Goal: Transaction & Acquisition: Book appointment/travel/reservation

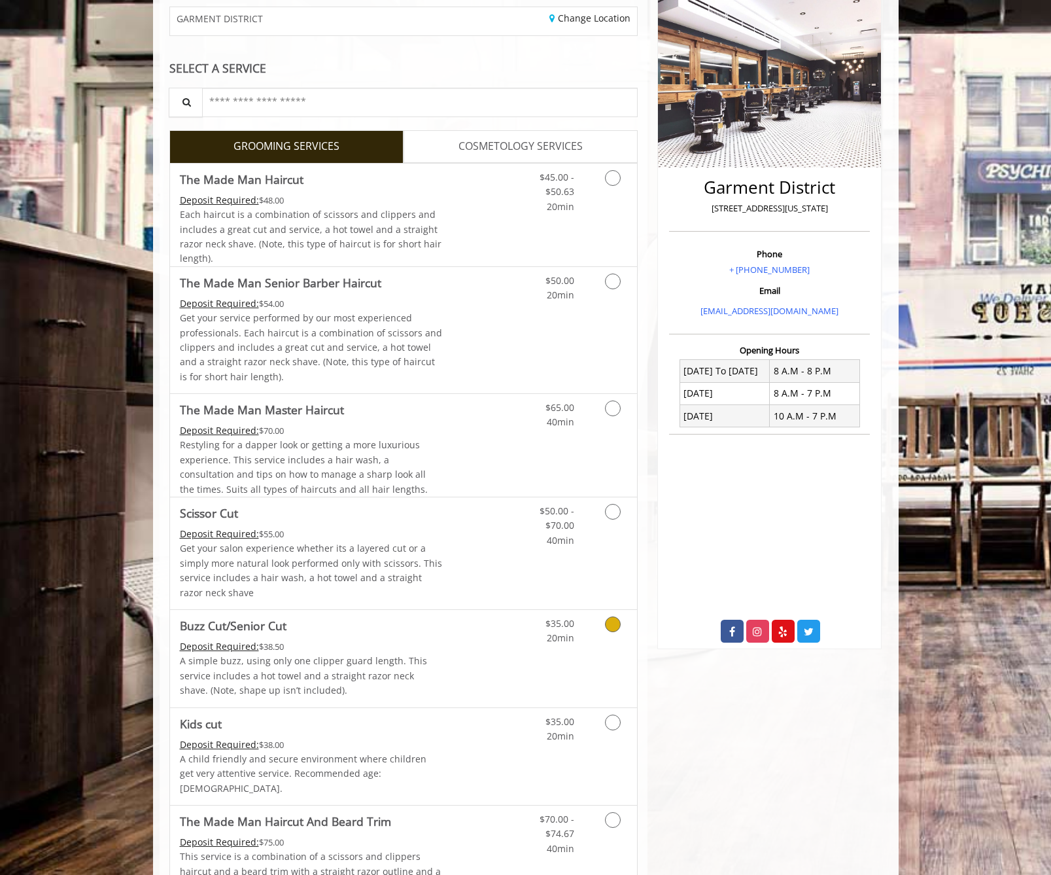
scroll to position [196, 0]
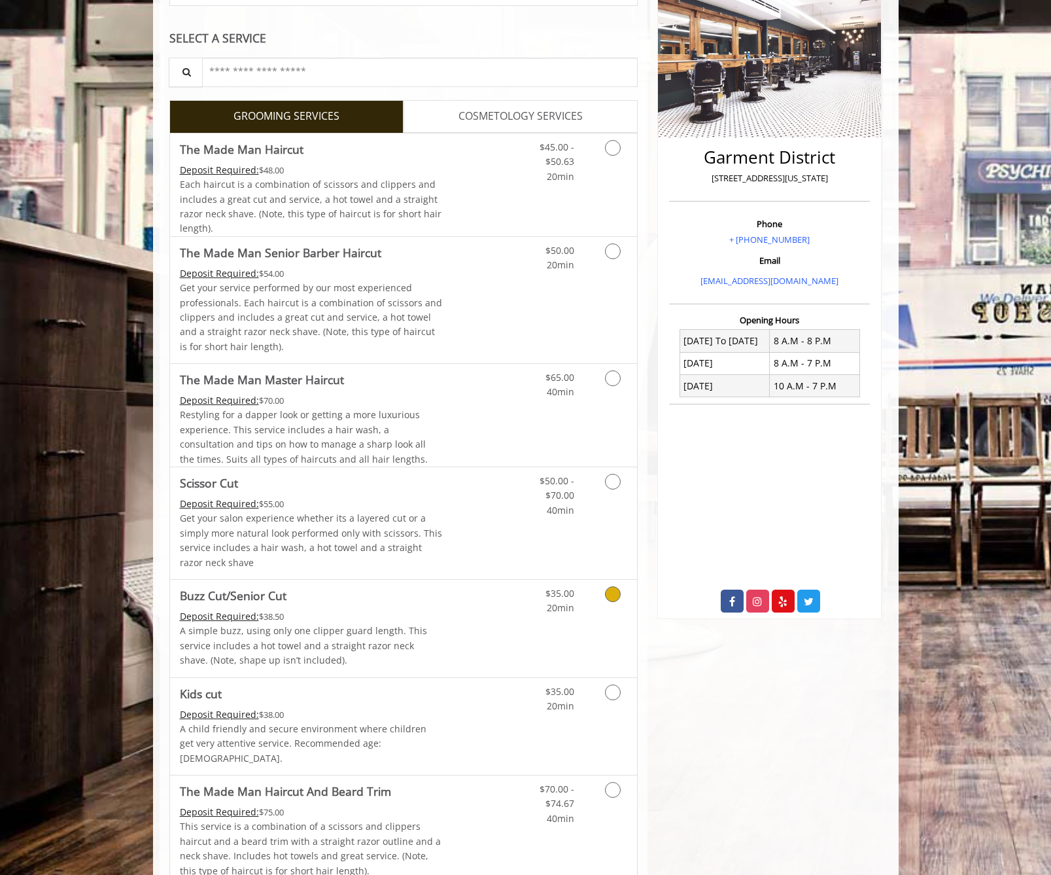
click at [618, 593] on icon "Grooming services" at bounding box center [613, 594] width 16 height 16
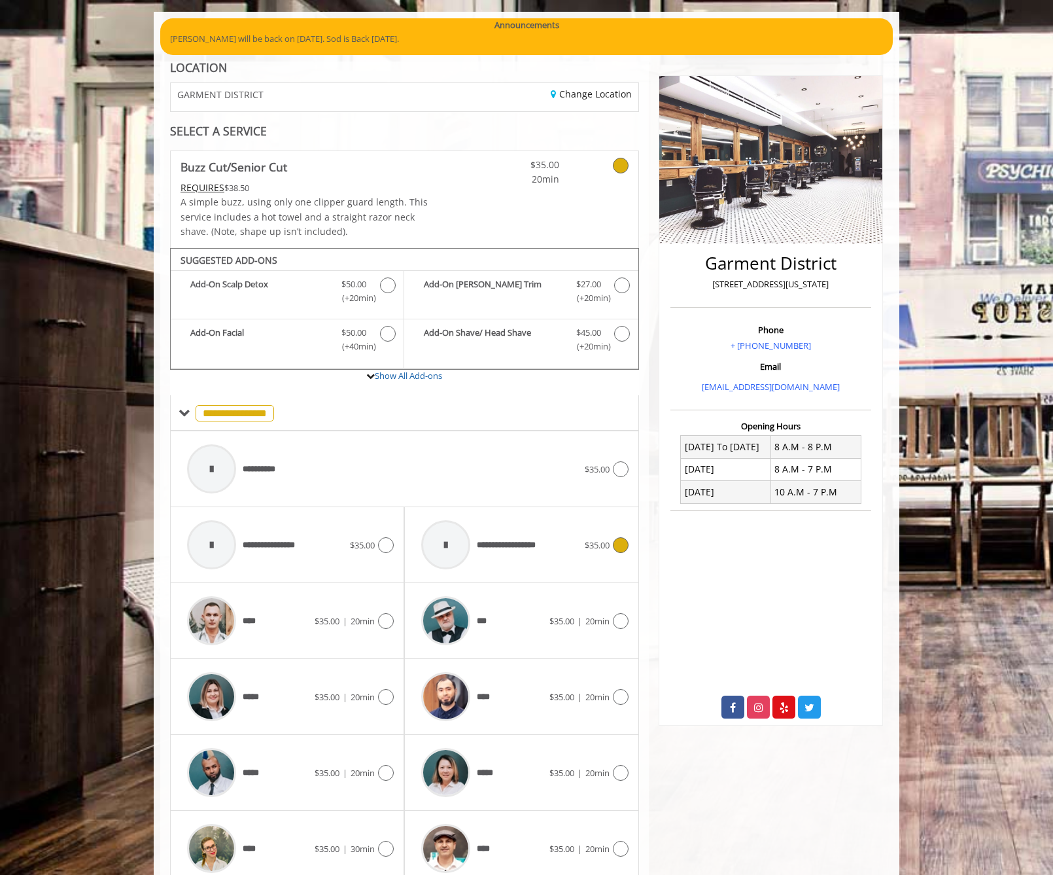
scroll to position [224, 0]
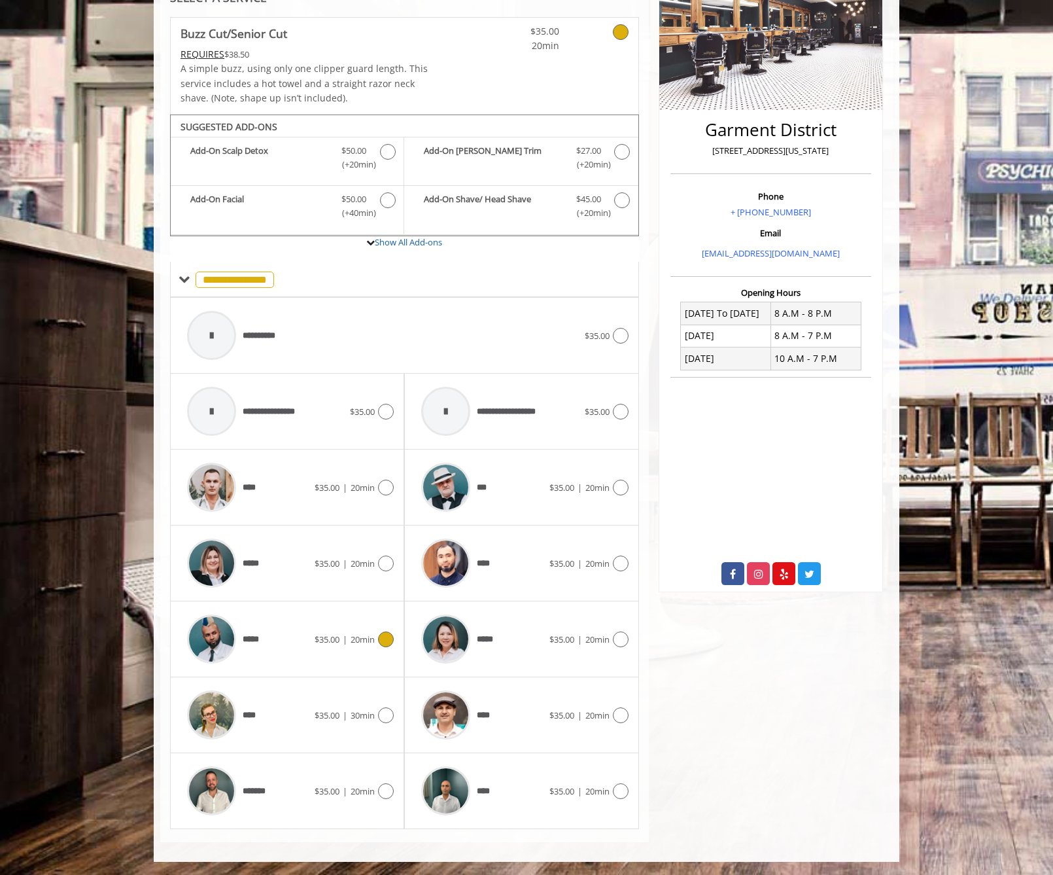
click at [385, 638] on icon at bounding box center [386, 639] width 16 height 16
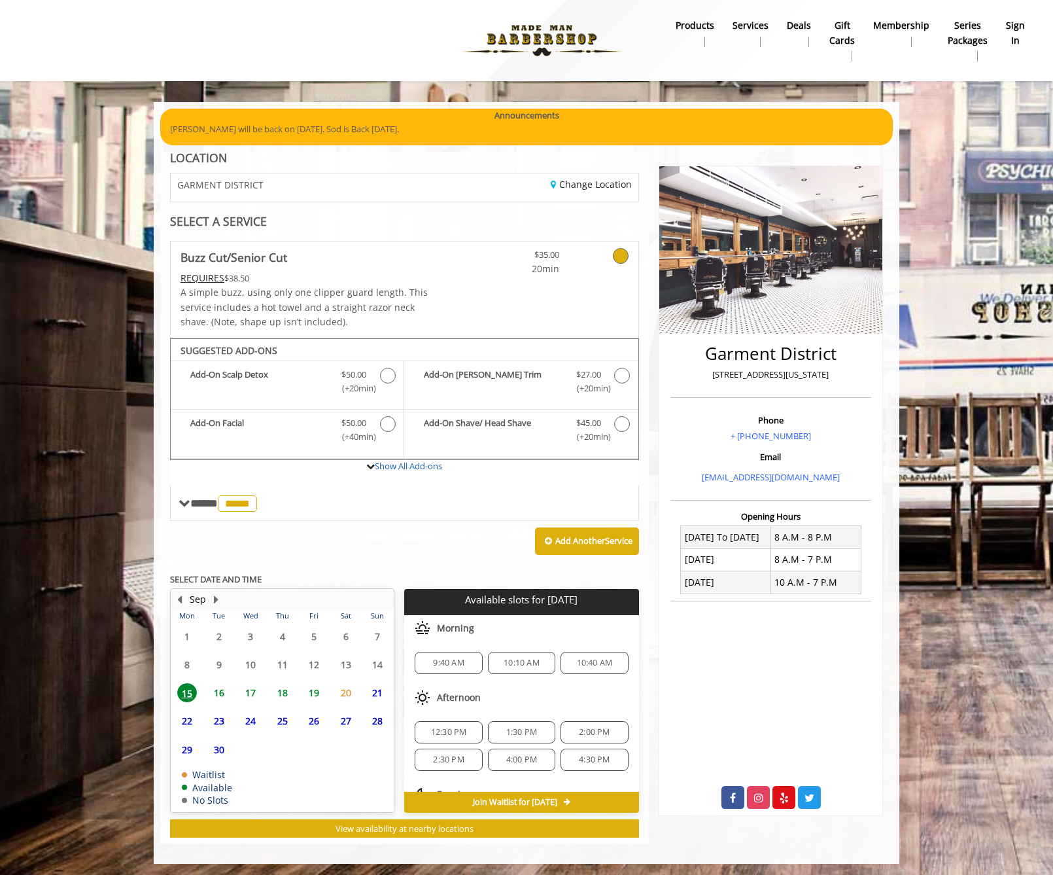
scroll to position [2, 0]
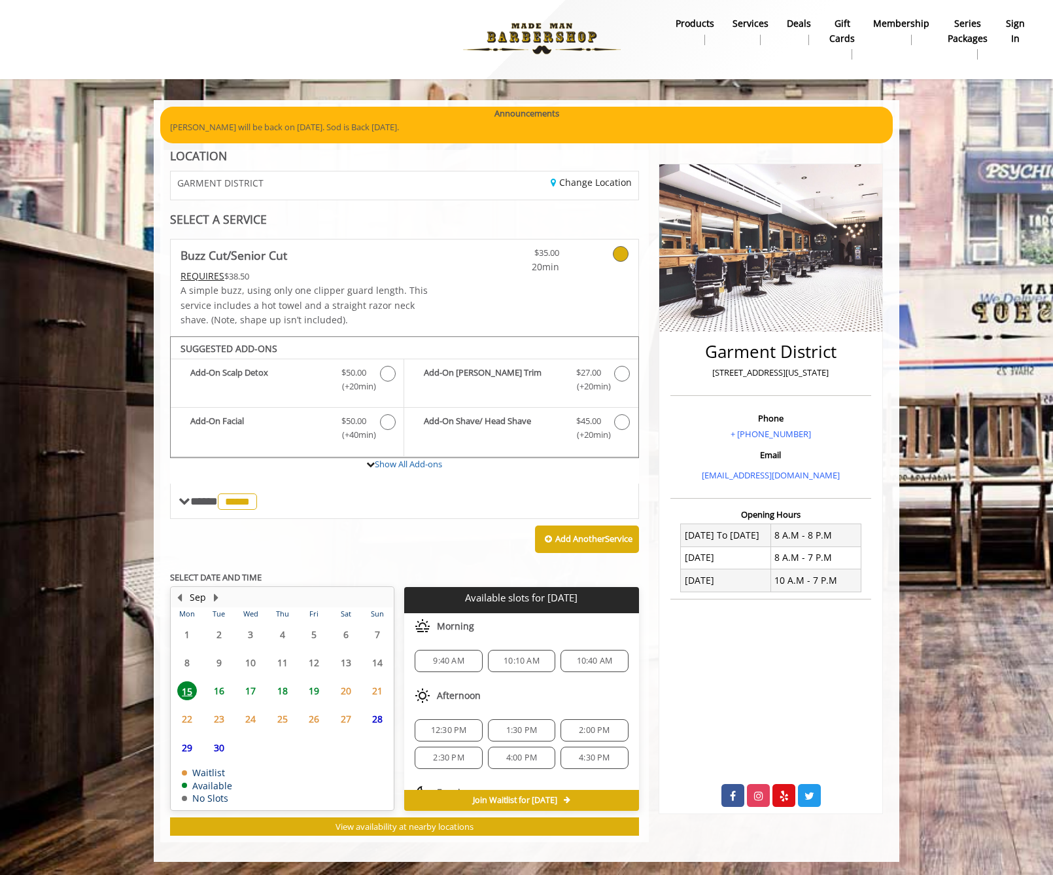
click at [191, 714] on span "22" at bounding box center [187, 718] width 20 height 19
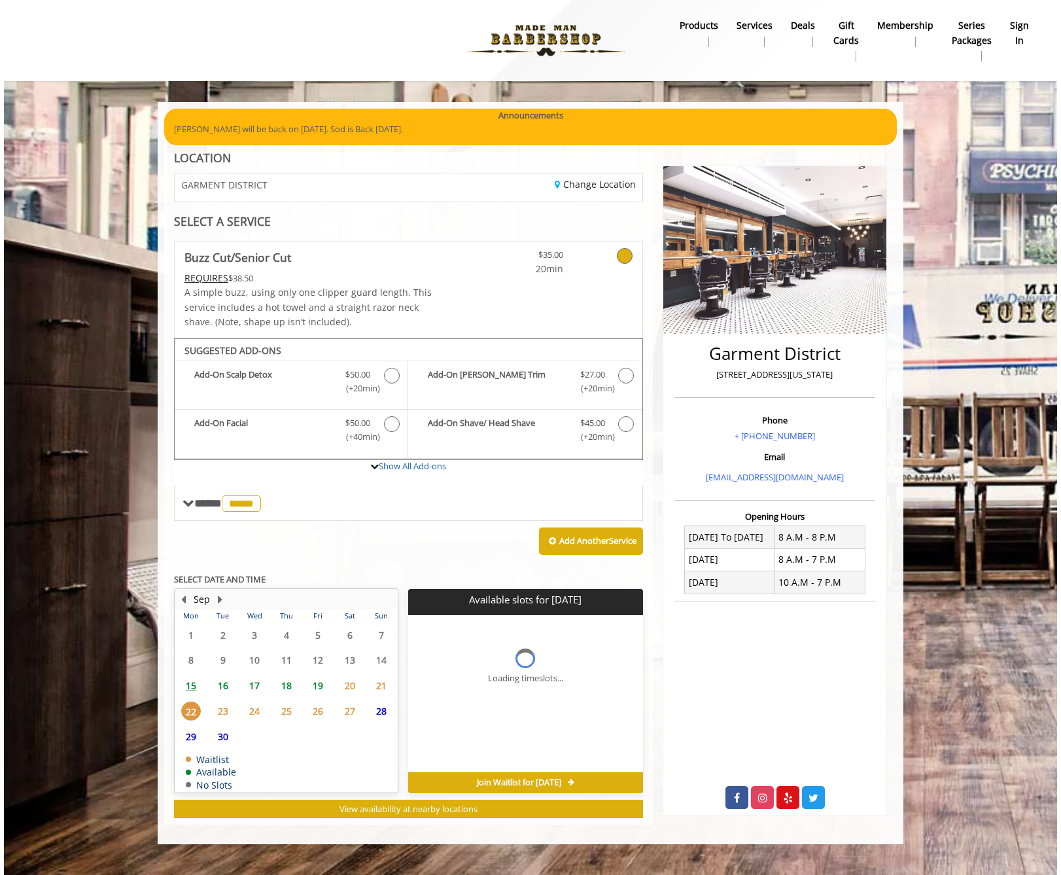
scroll to position [0, 0]
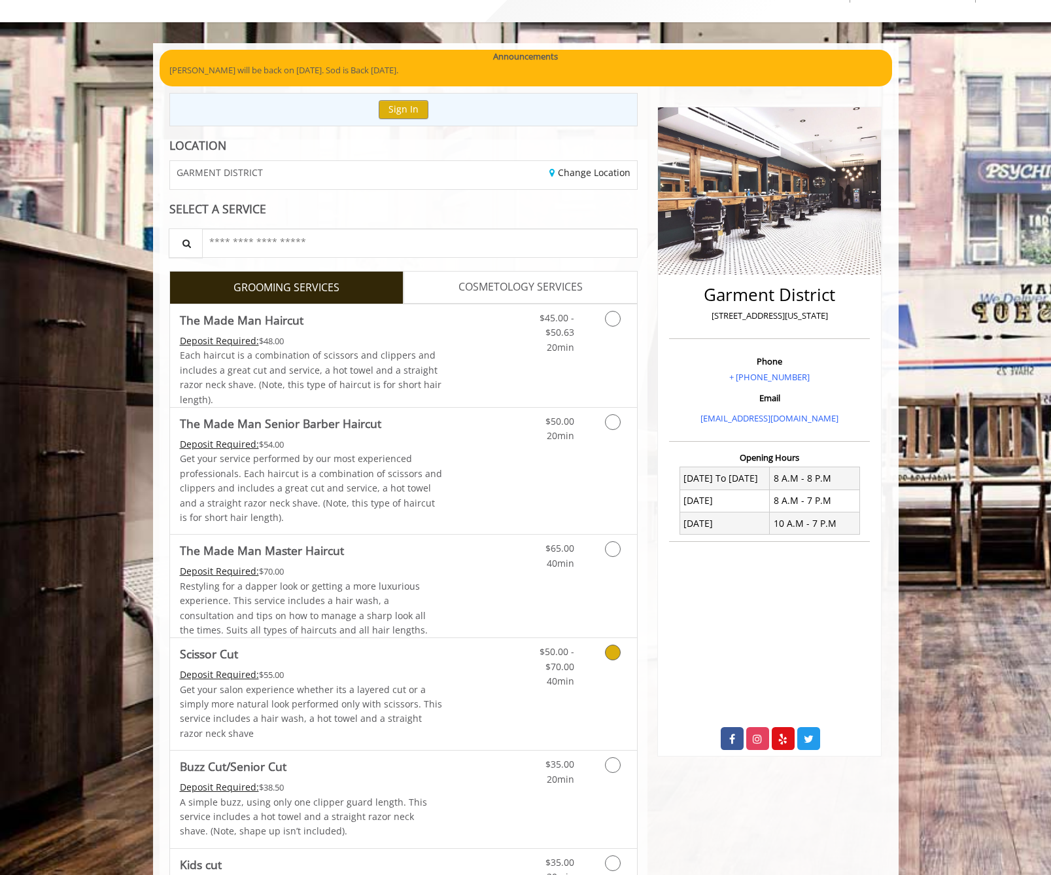
scroll to position [131, 0]
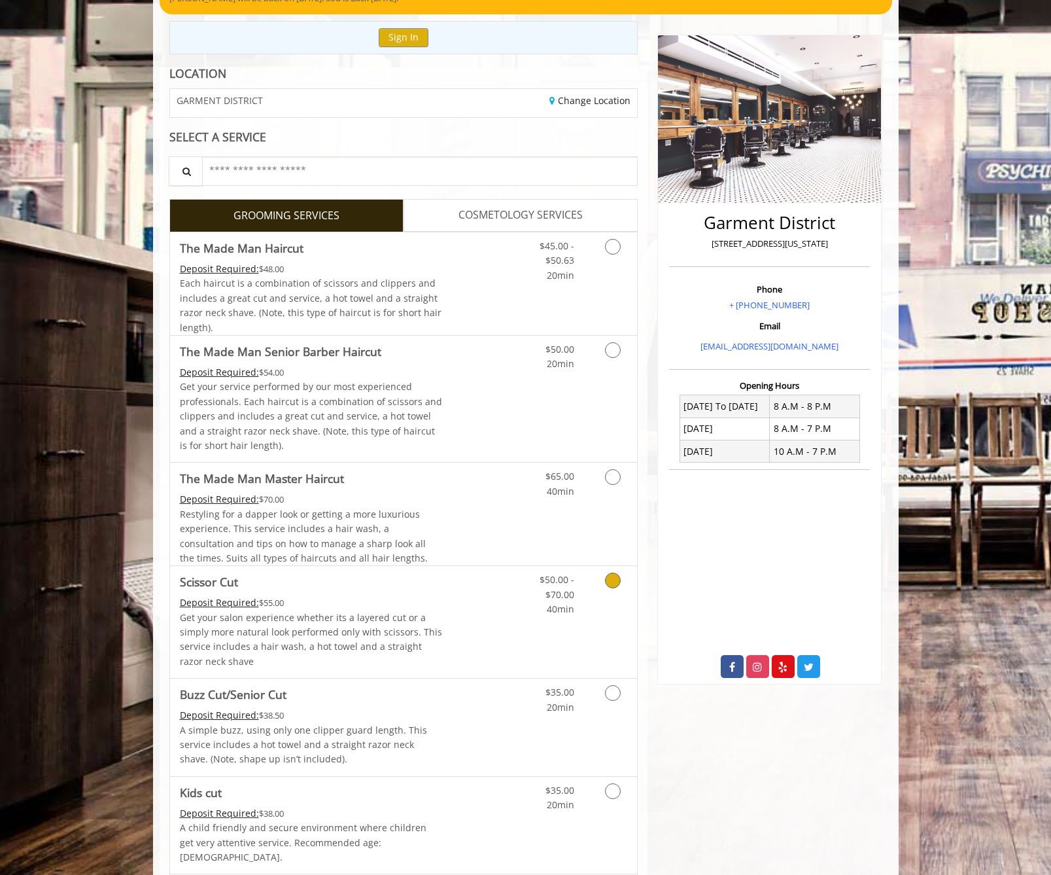
click at [616, 583] on icon "Grooming services" at bounding box center [613, 580] width 16 height 16
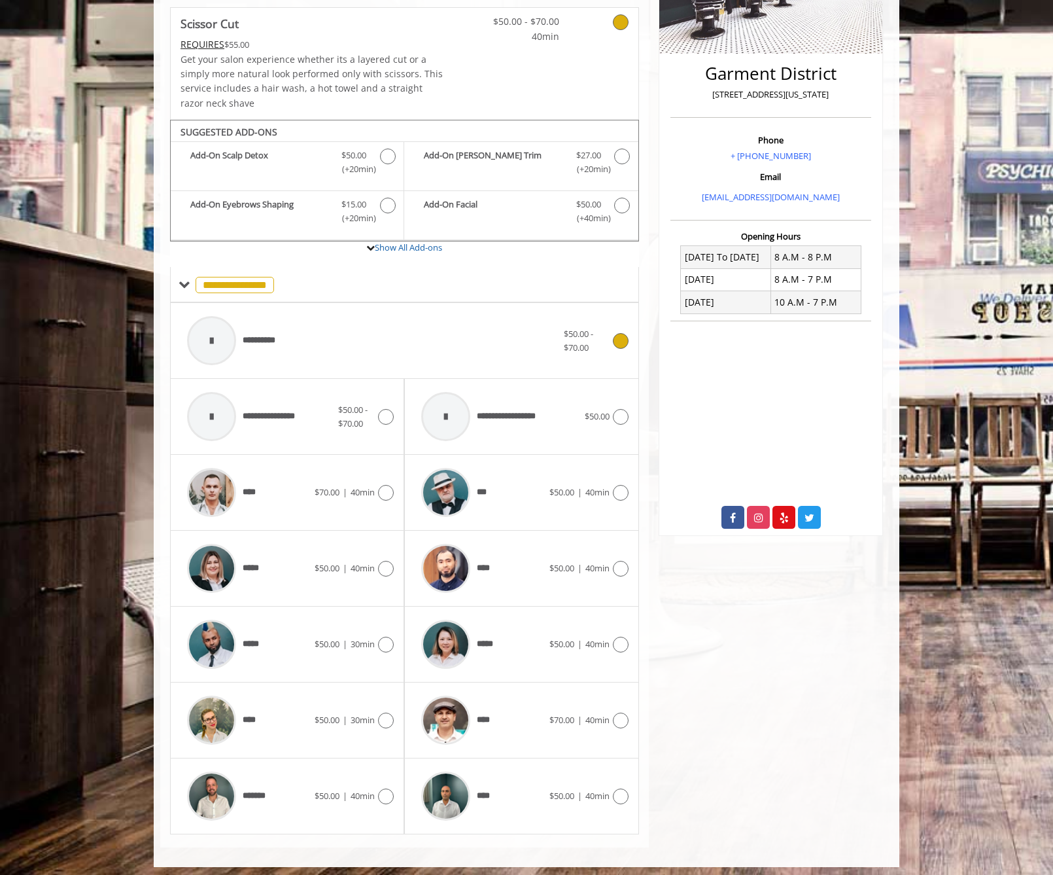
scroll to position [285, 0]
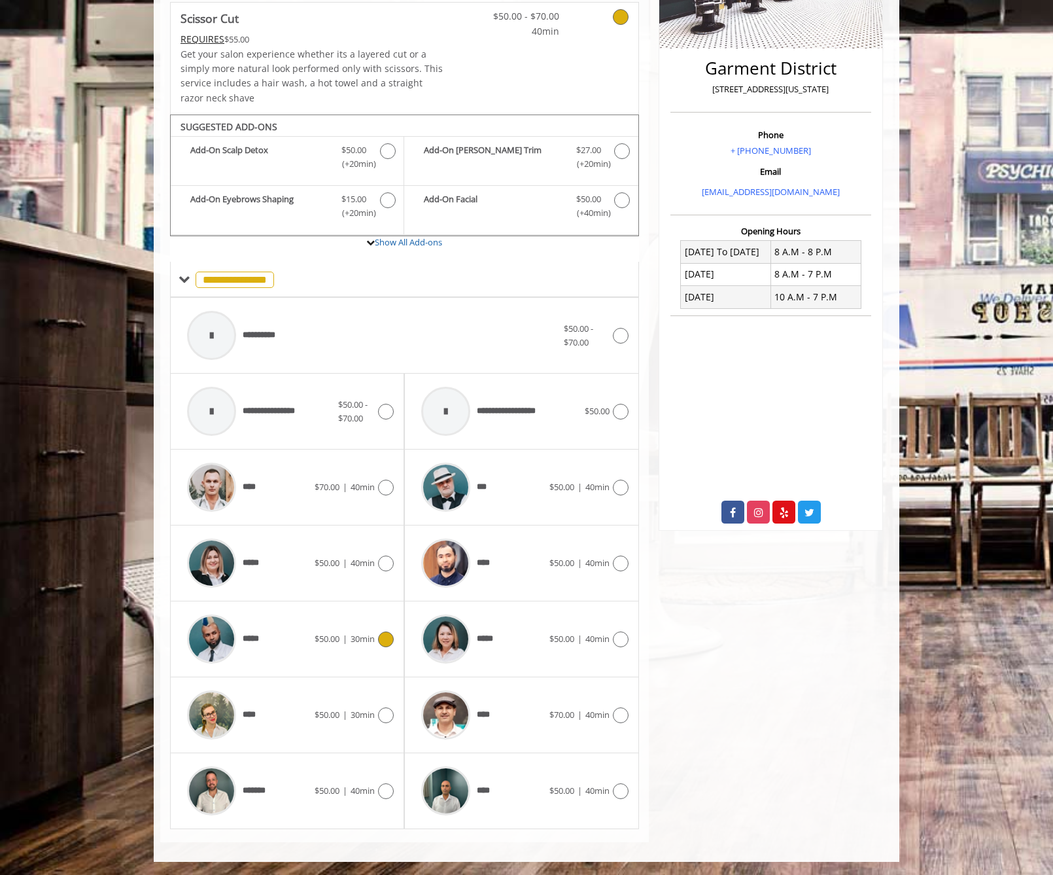
click at [388, 629] on div "***** $50.00 | 30min" at bounding box center [287, 639] width 213 height 62
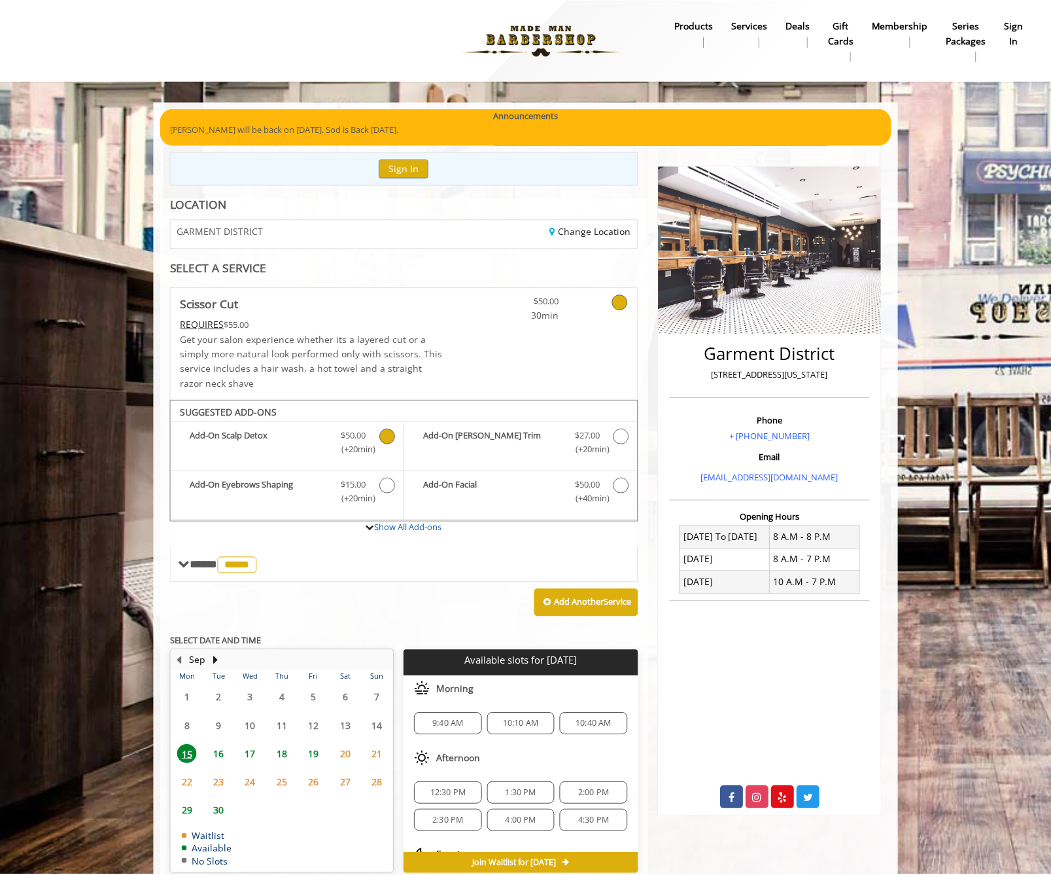
scroll to position [63, 0]
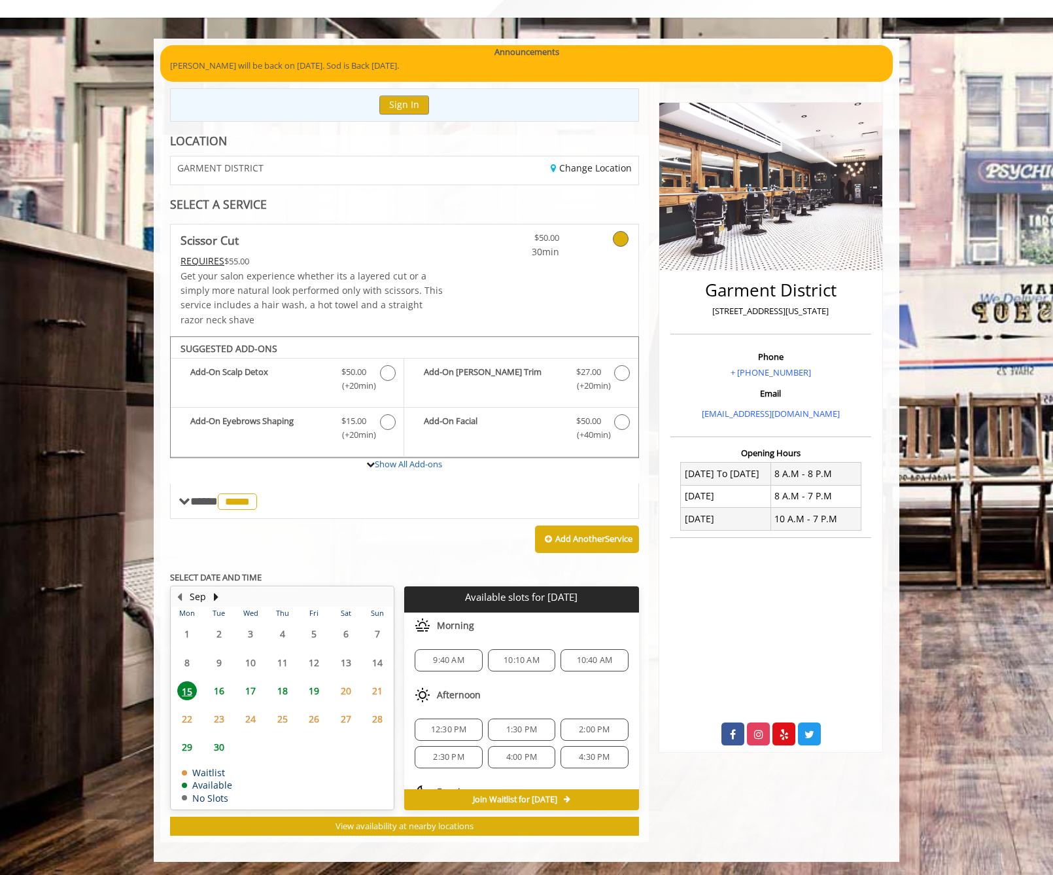
click at [614, 237] on icon at bounding box center [621, 239] width 16 height 16
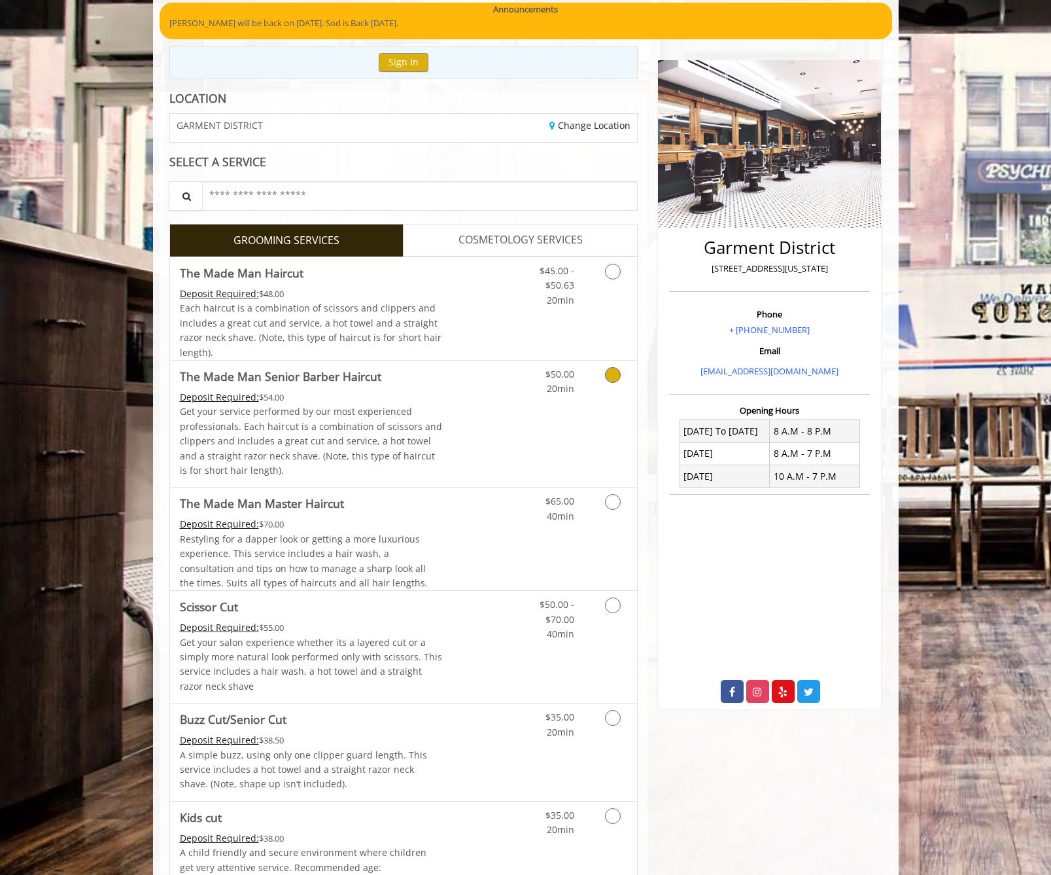
scroll to position [129, 0]
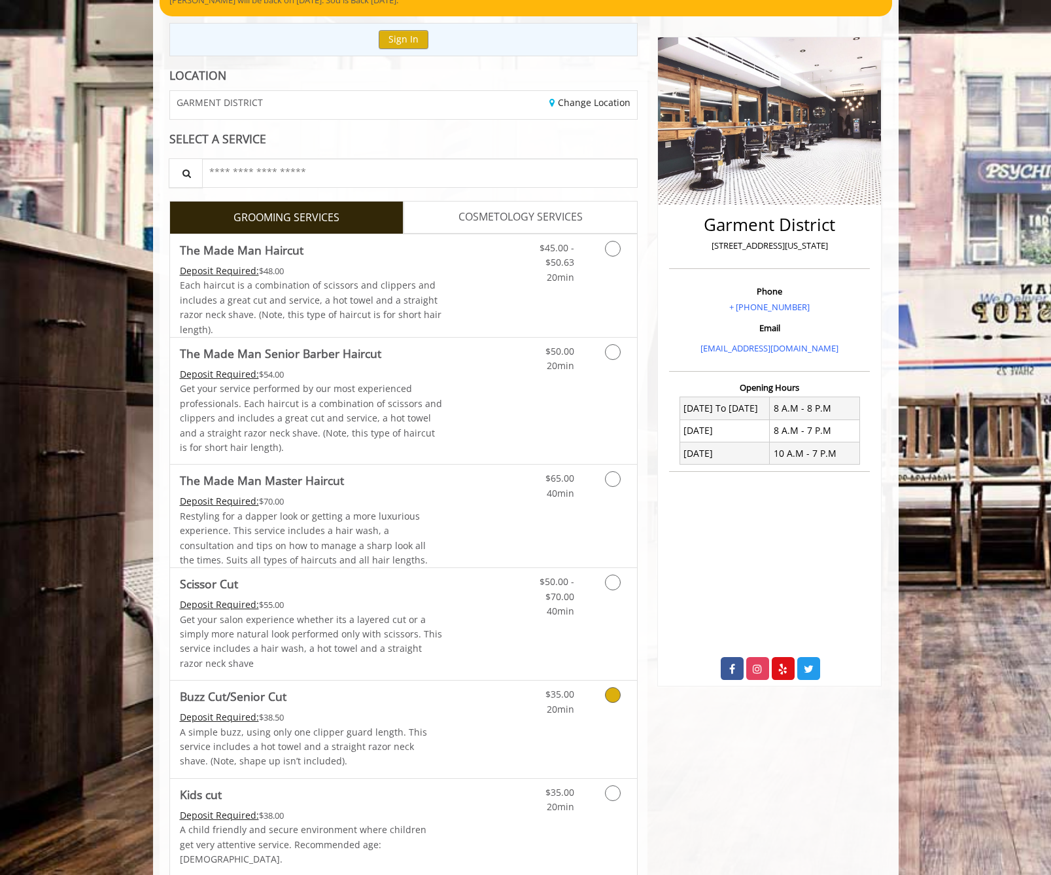
click at [606, 695] on icon "Grooming services" at bounding box center [613, 695] width 16 height 16
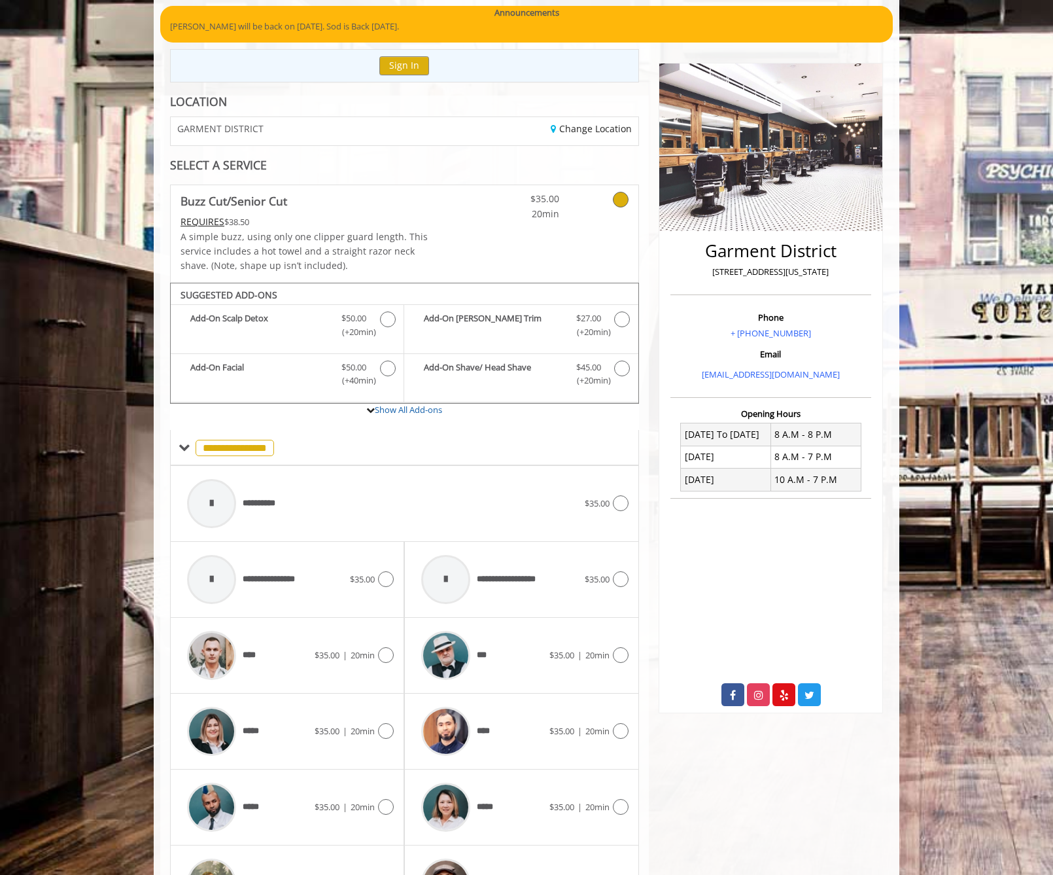
scroll to position [271, 0]
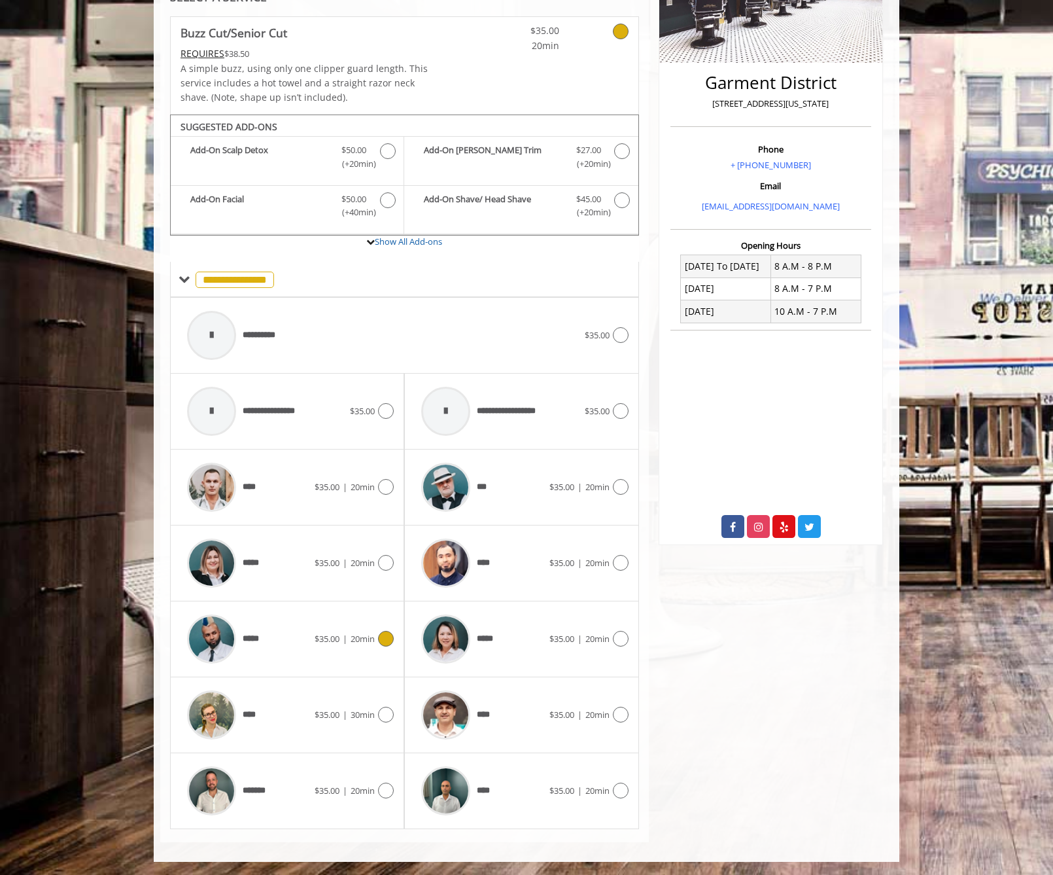
click at [389, 646] on div at bounding box center [384, 639] width 19 height 16
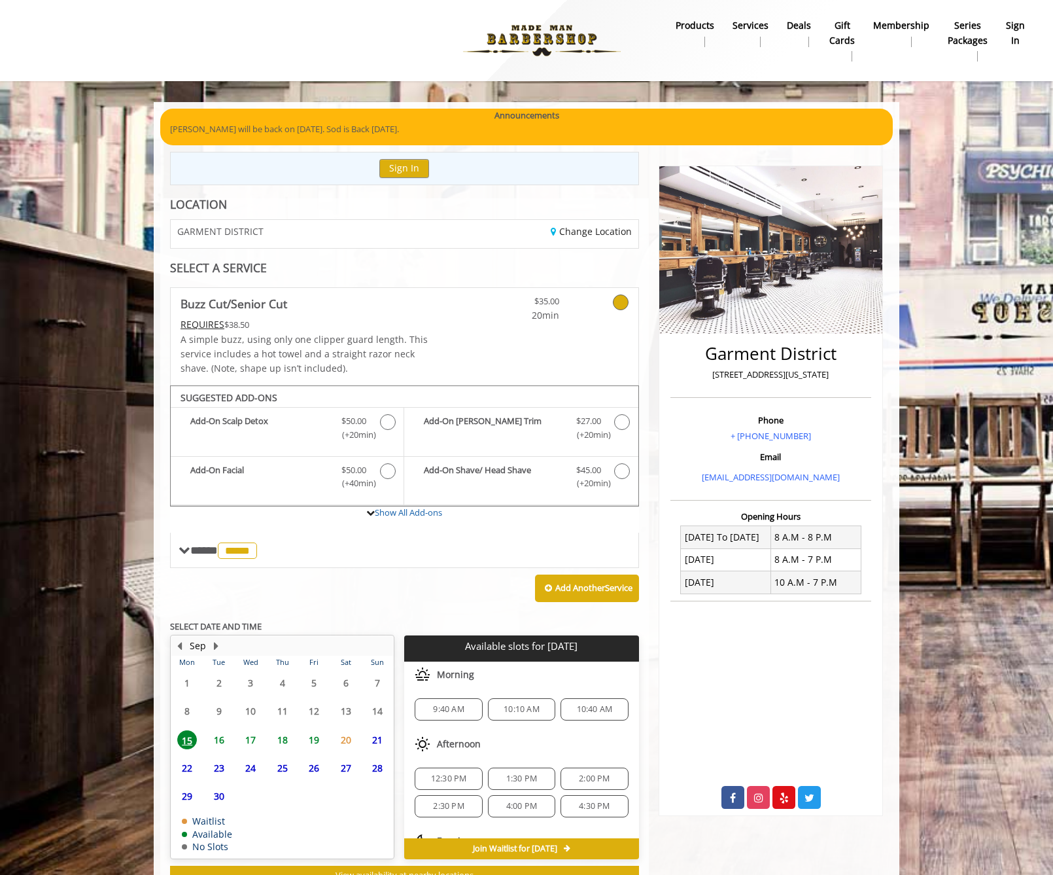
scroll to position [49, 0]
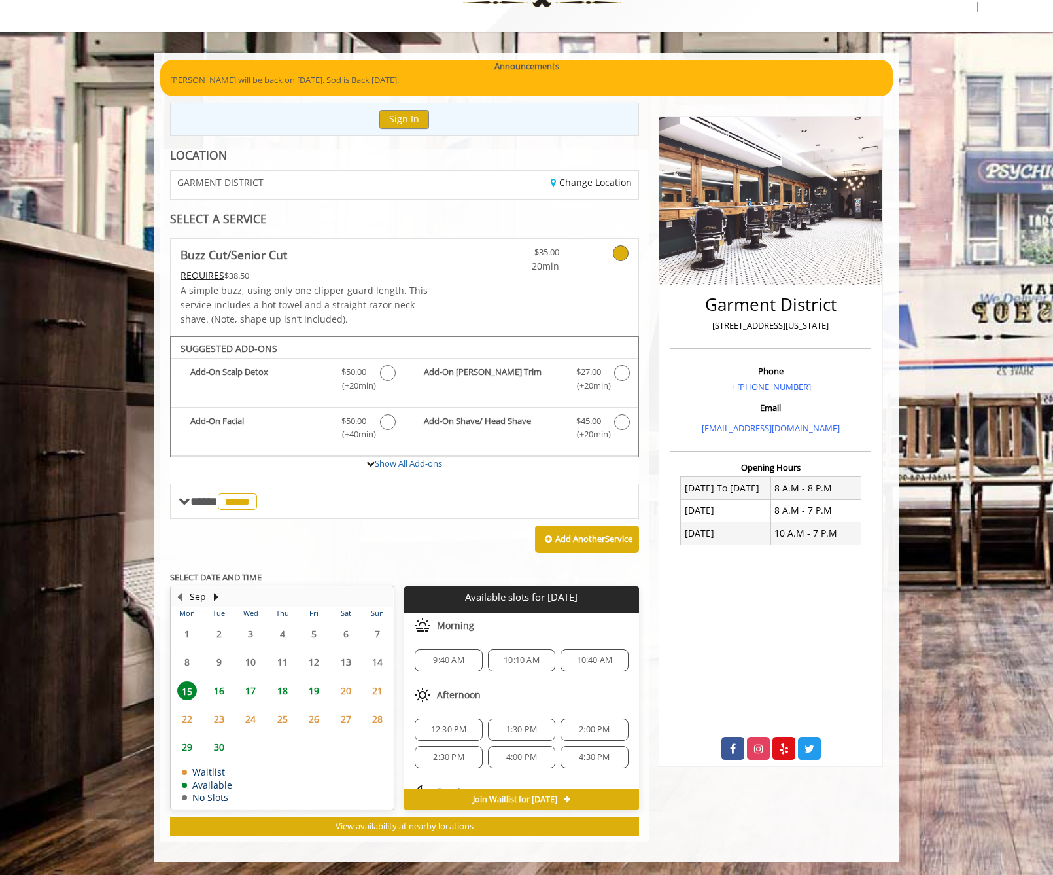
click at [184, 691] on span "15" at bounding box center [187, 690] width 20 height 19
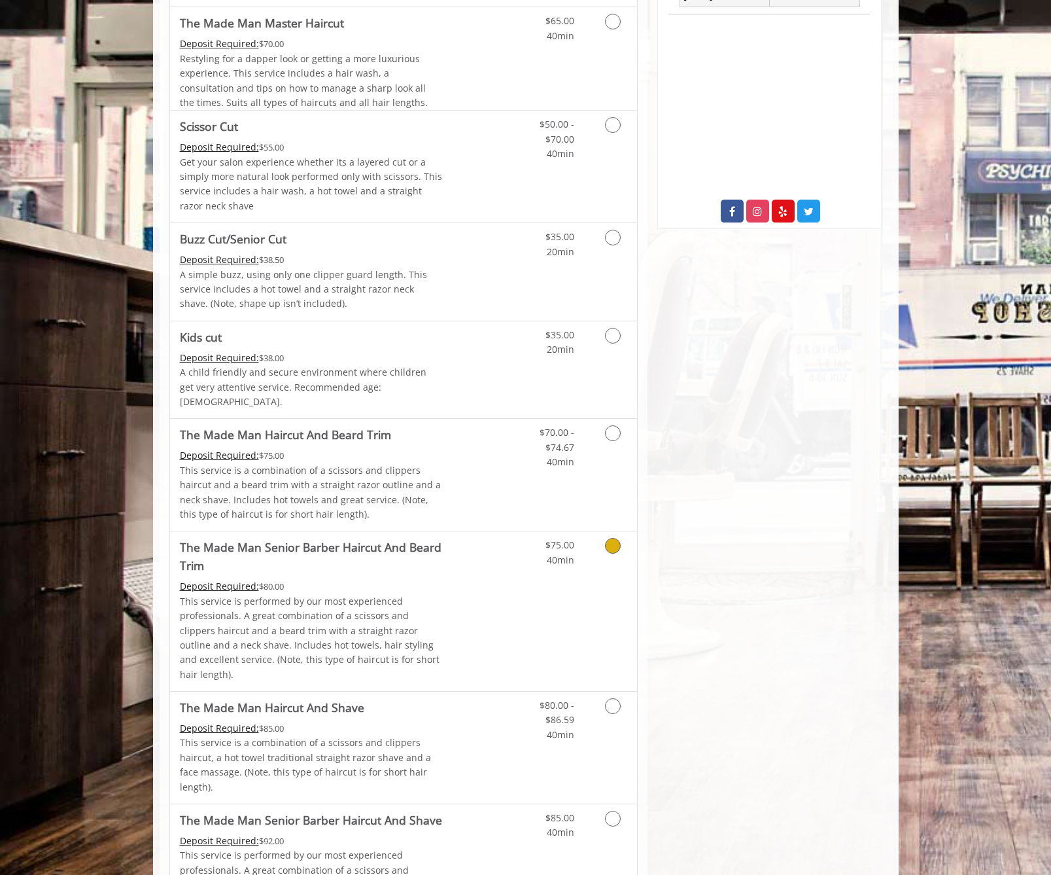
scroll to position [523, 0]
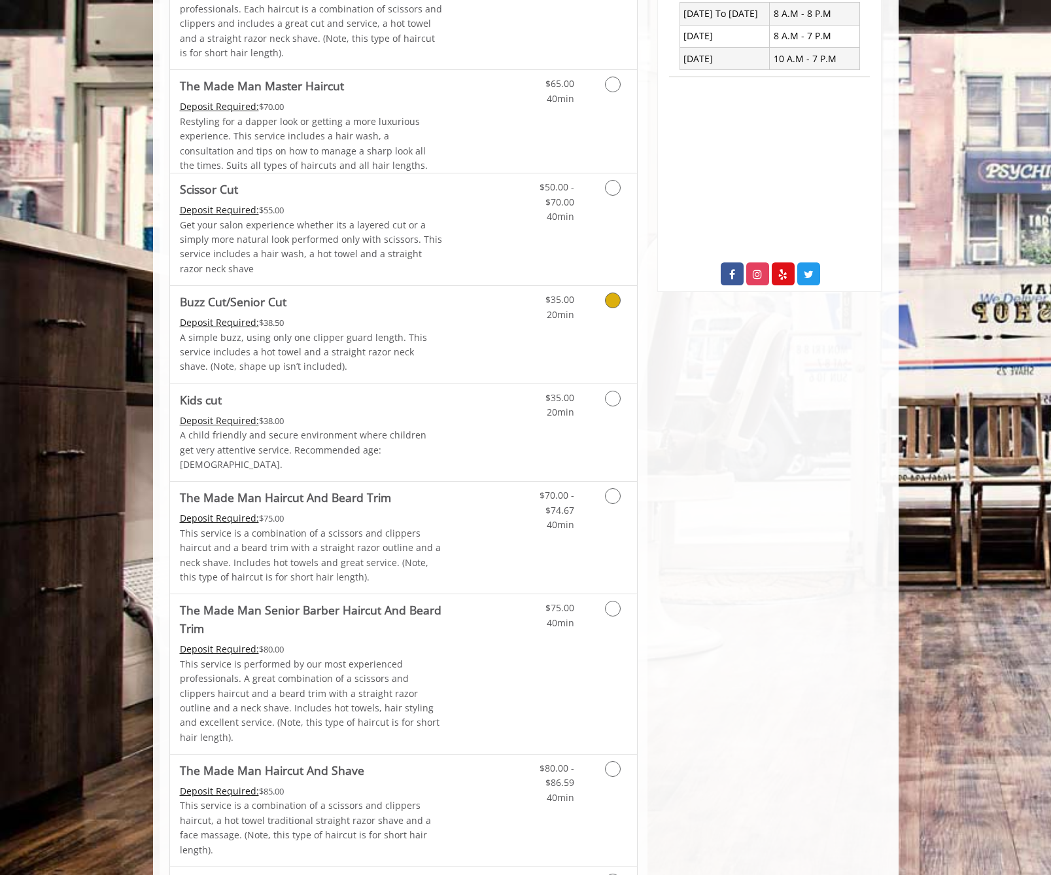
click at [618, 300] on icon "Grooming services" at bounding box center [613, 300] width 16 height 16
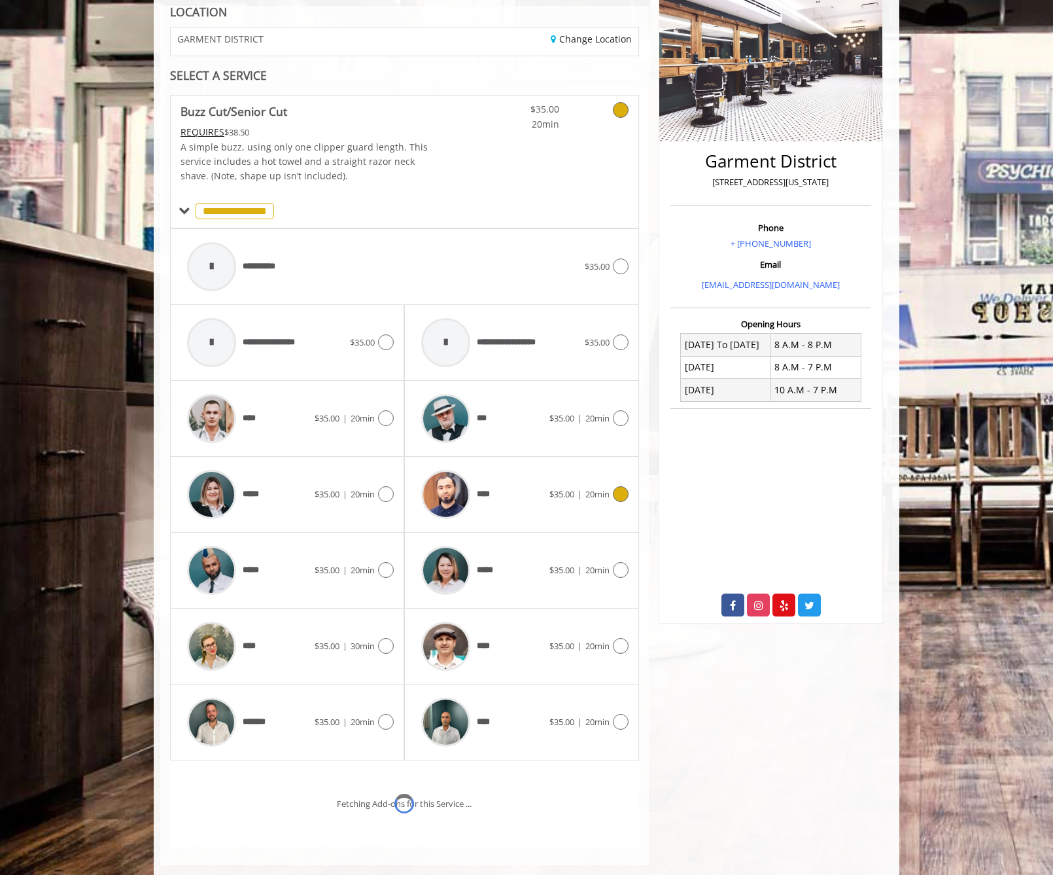
scroll to position [271, 0]
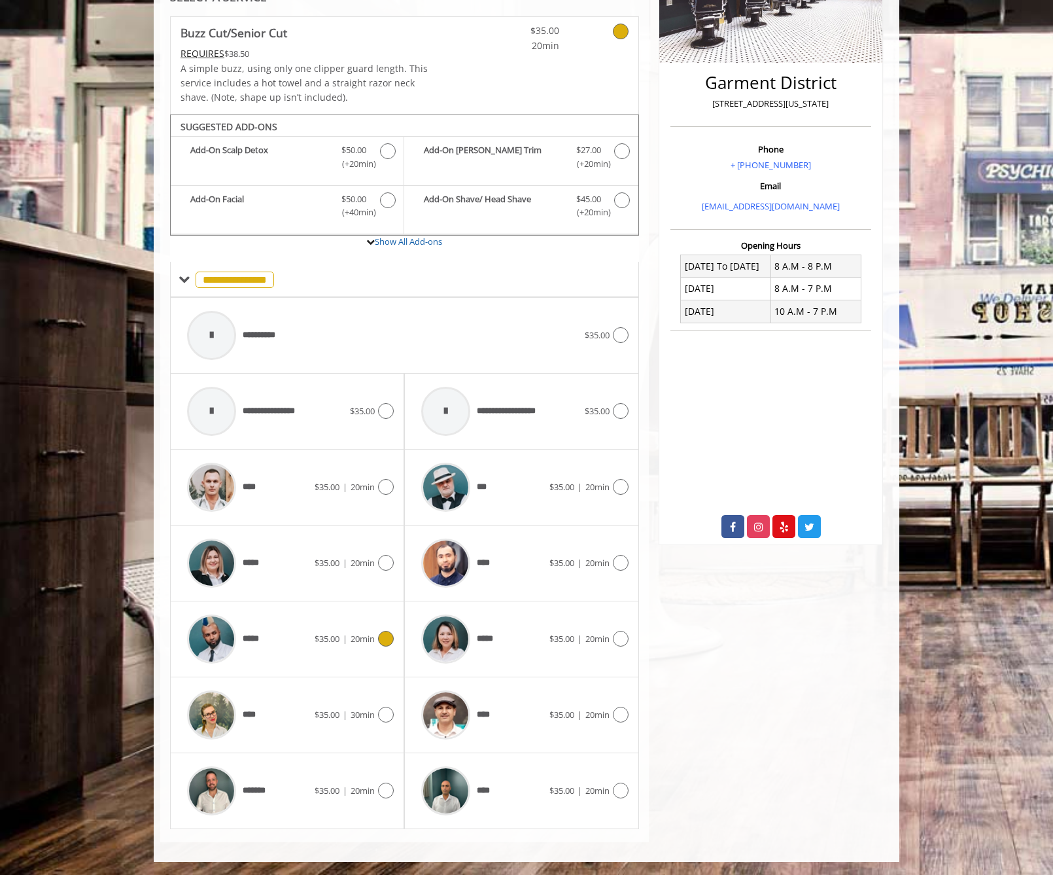
click at [393, 637] on icon at bounding box center [386, 639] width 16 height 16
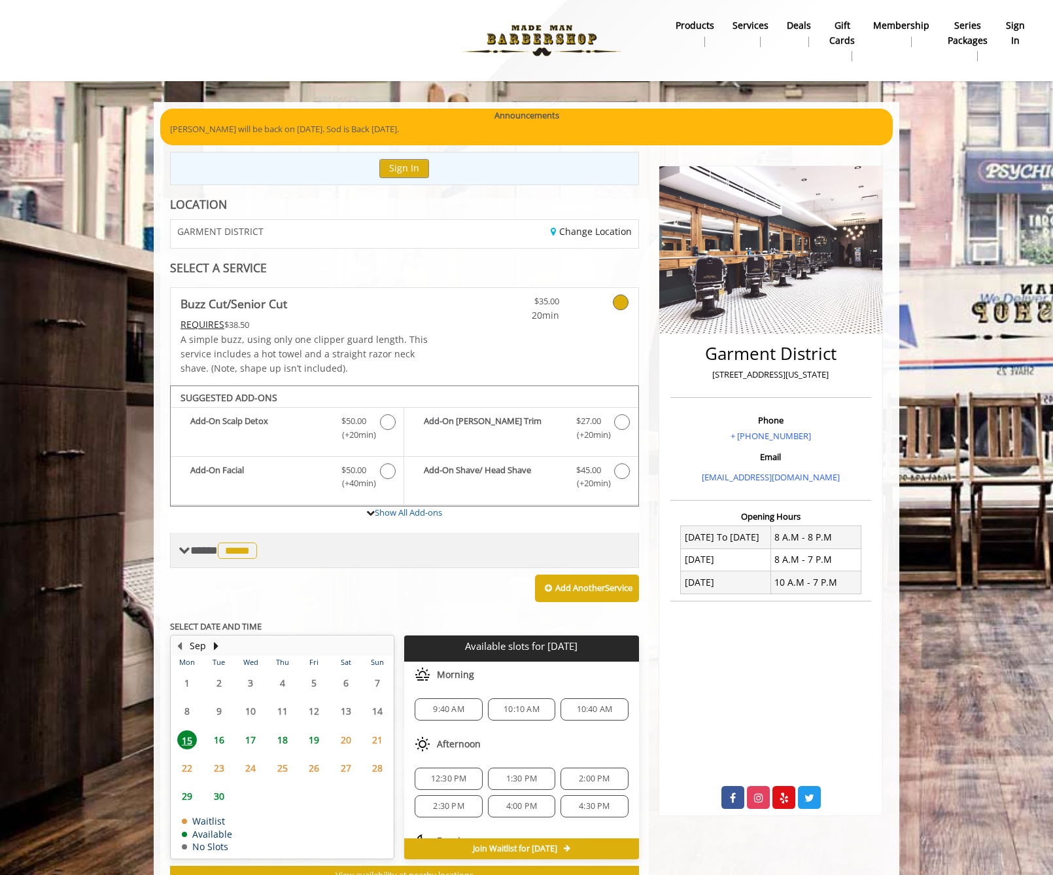
scroll to position [49, 0]
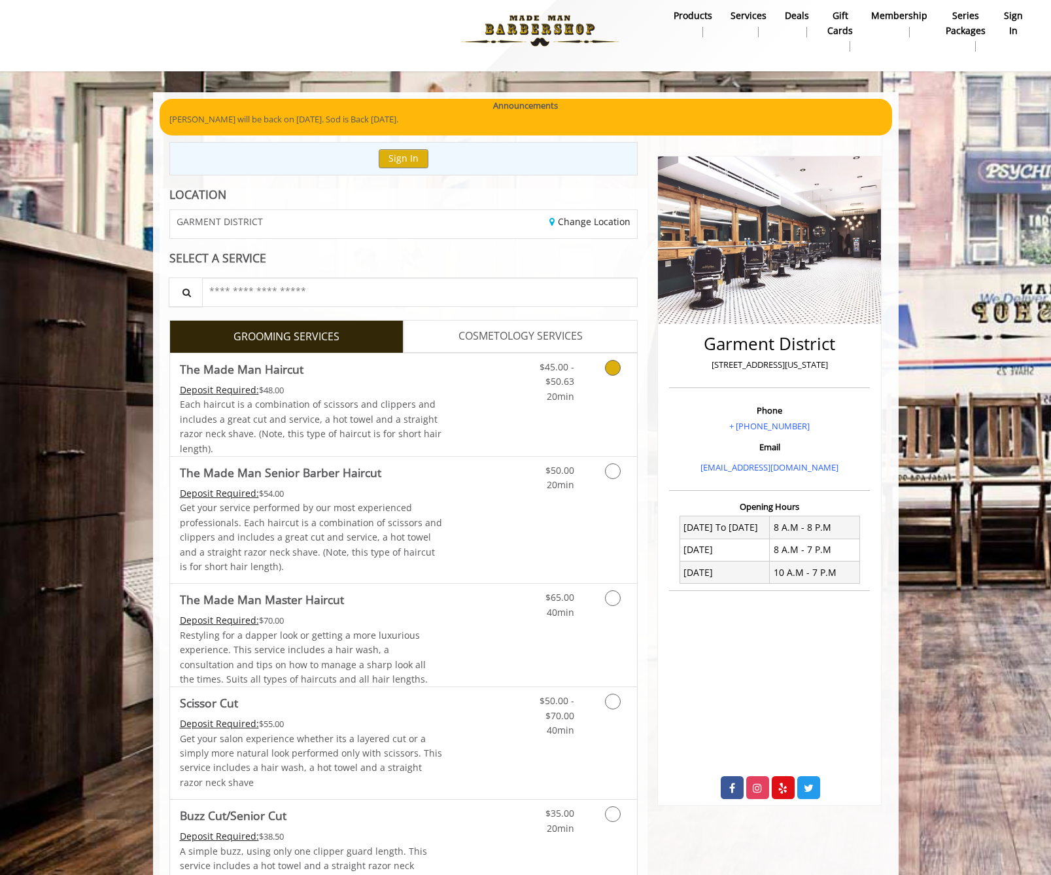
scroll to position [262, 0]
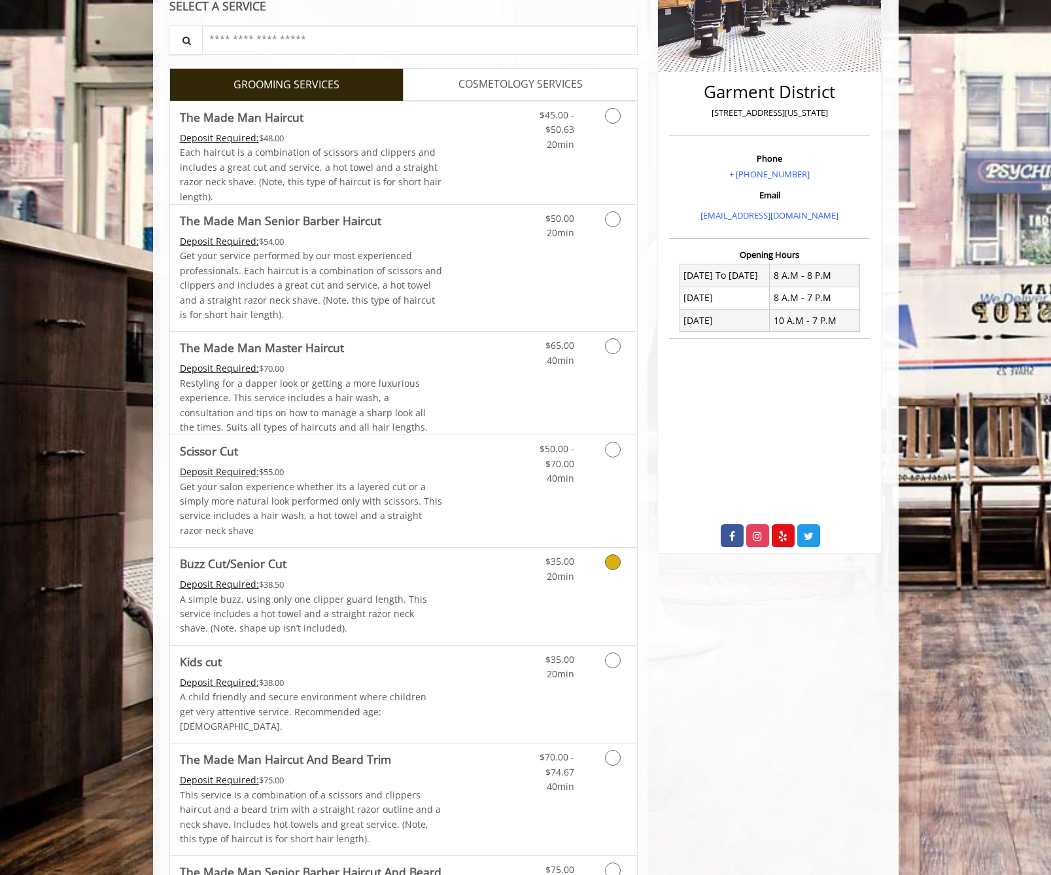
click at [611, 567] on icon "Grooming services" at bounding box center [613, 562] width 16 height 16
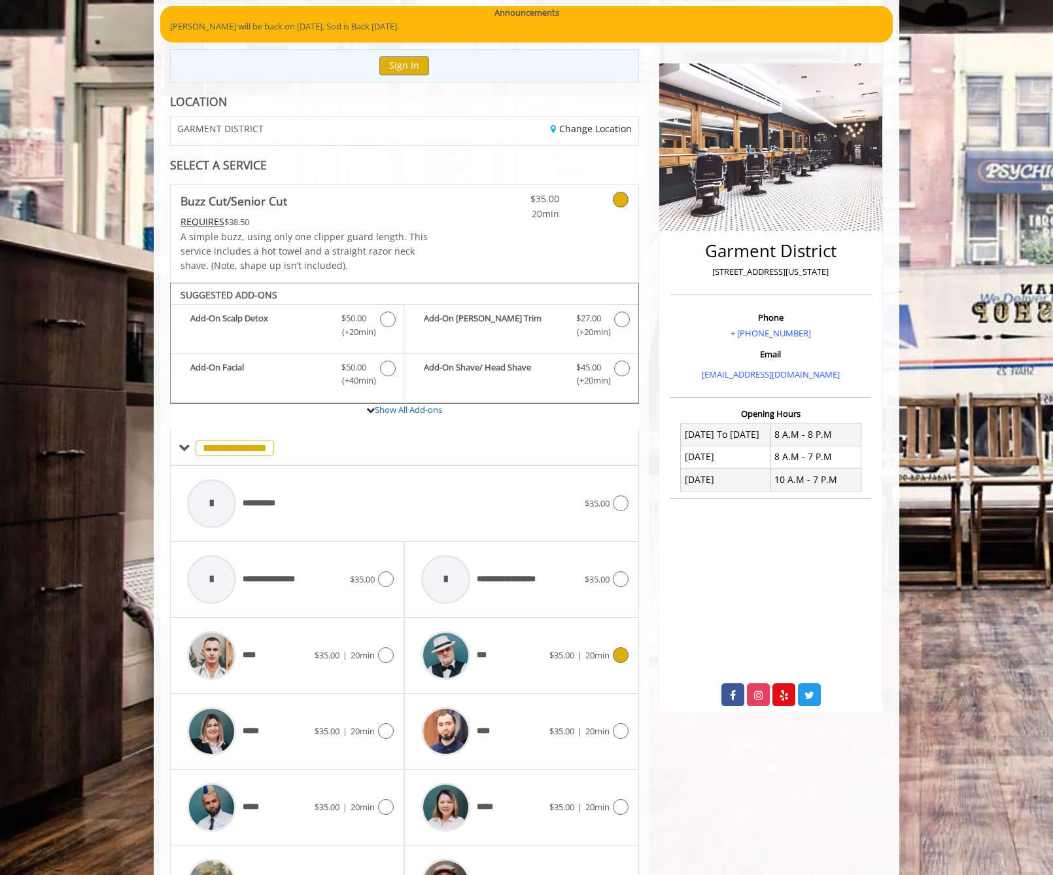
scroll to position [271, 0]
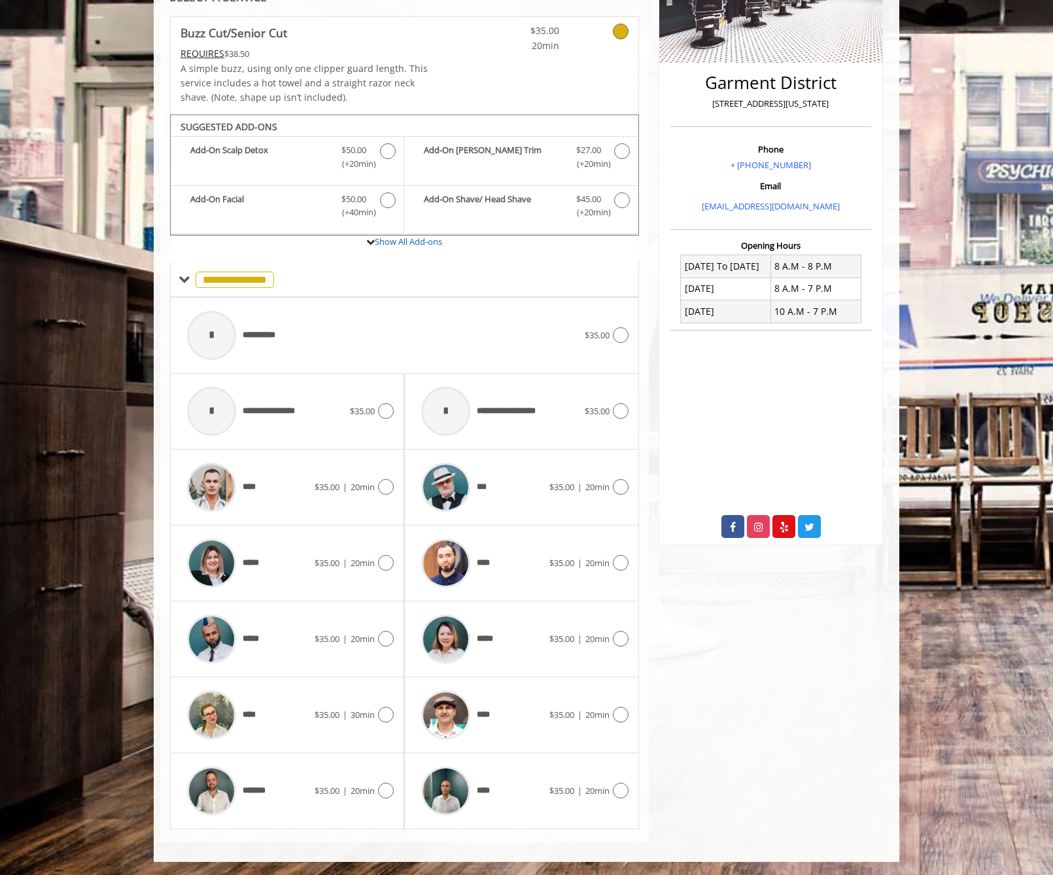
click at [397, 641] on div "***** $35.00 | 20min" at bounding box center [287, 639] width 234 height 76
click at [384, 640] on icon at bounding box center [386, 639] width 16 height 16
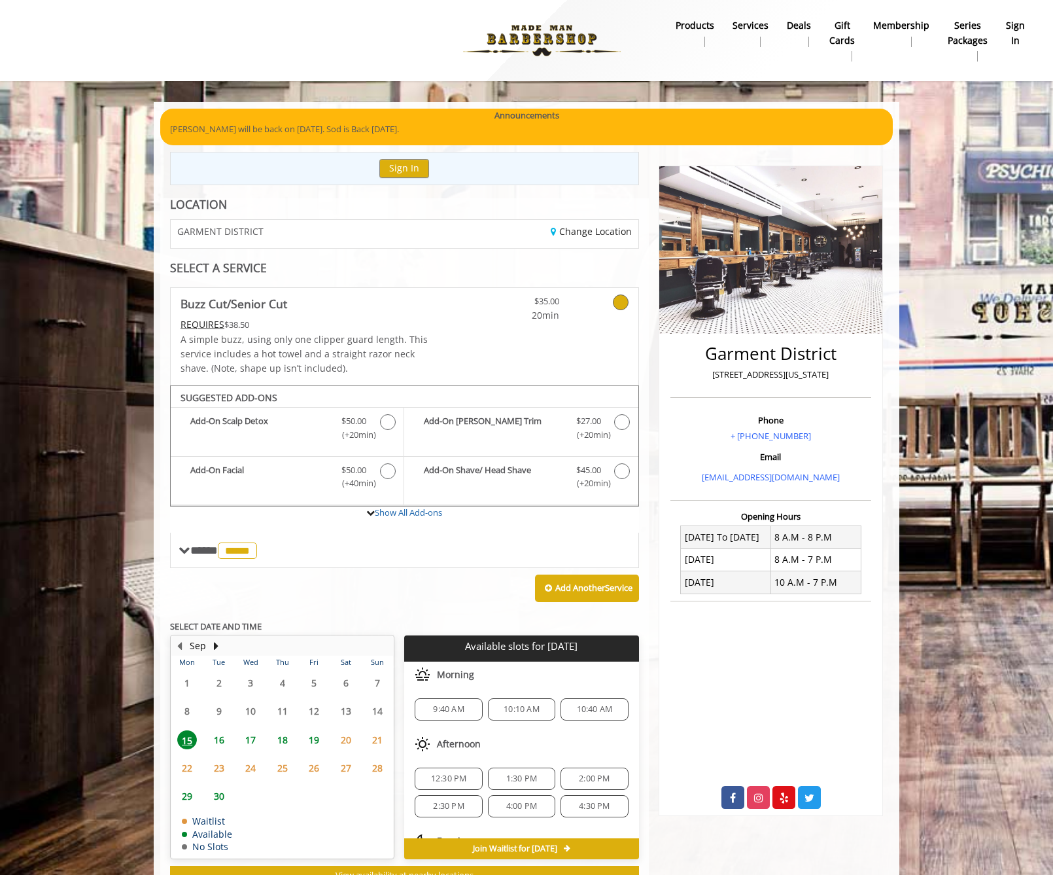
scroll to position [49, 0]
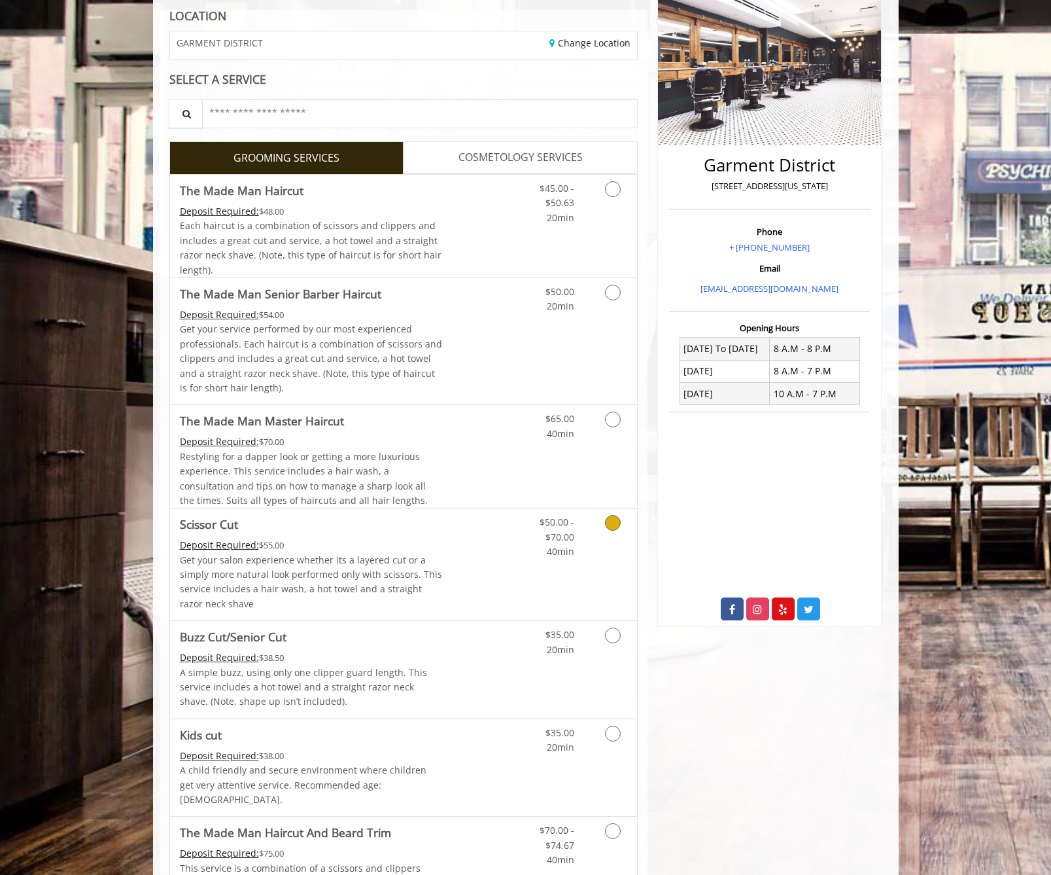
scroll to position [196, 0]
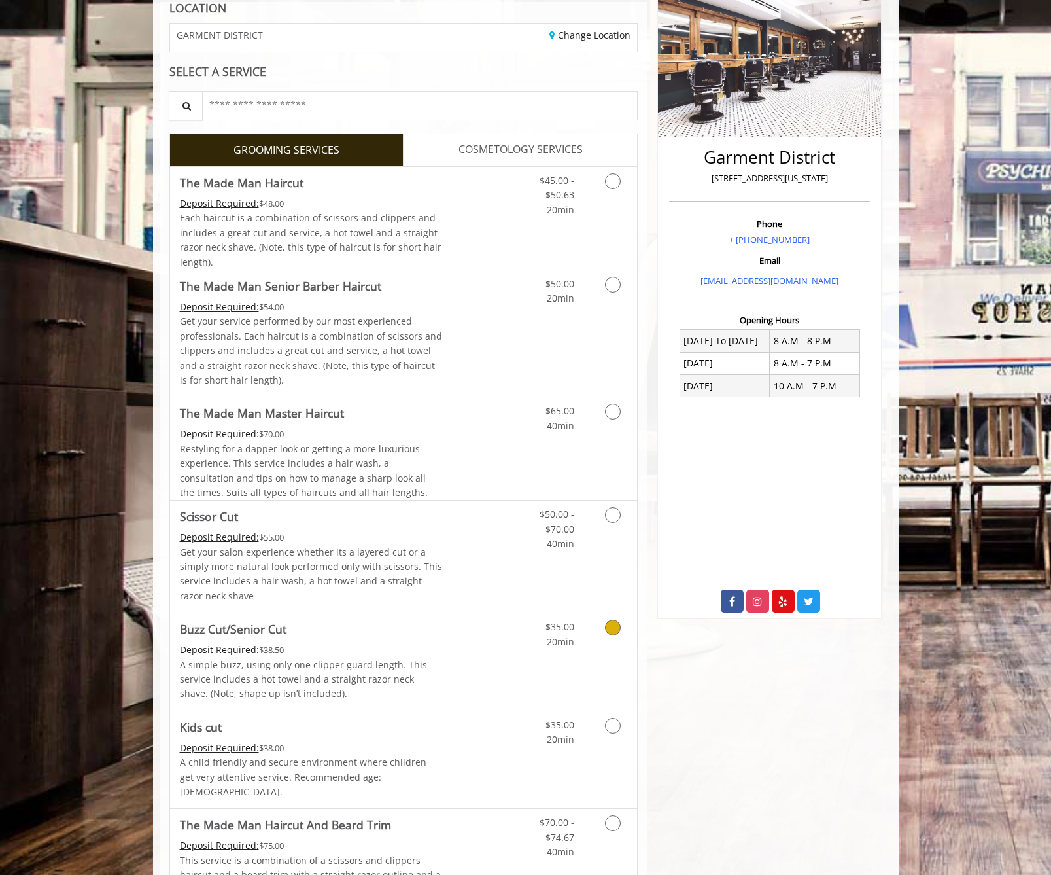
click at [616, 631] on icon "Grooming services" at bounding box center [613, 628] width 16 height 16
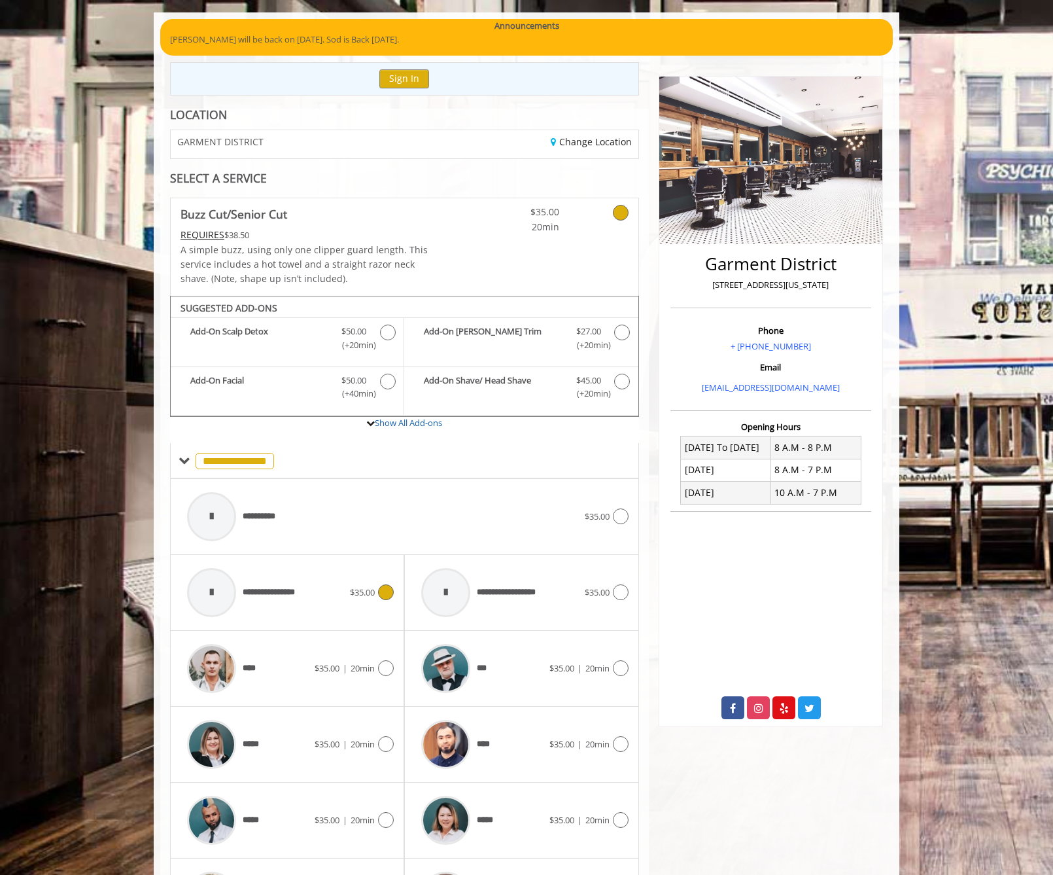
scroll to position [271, 0]
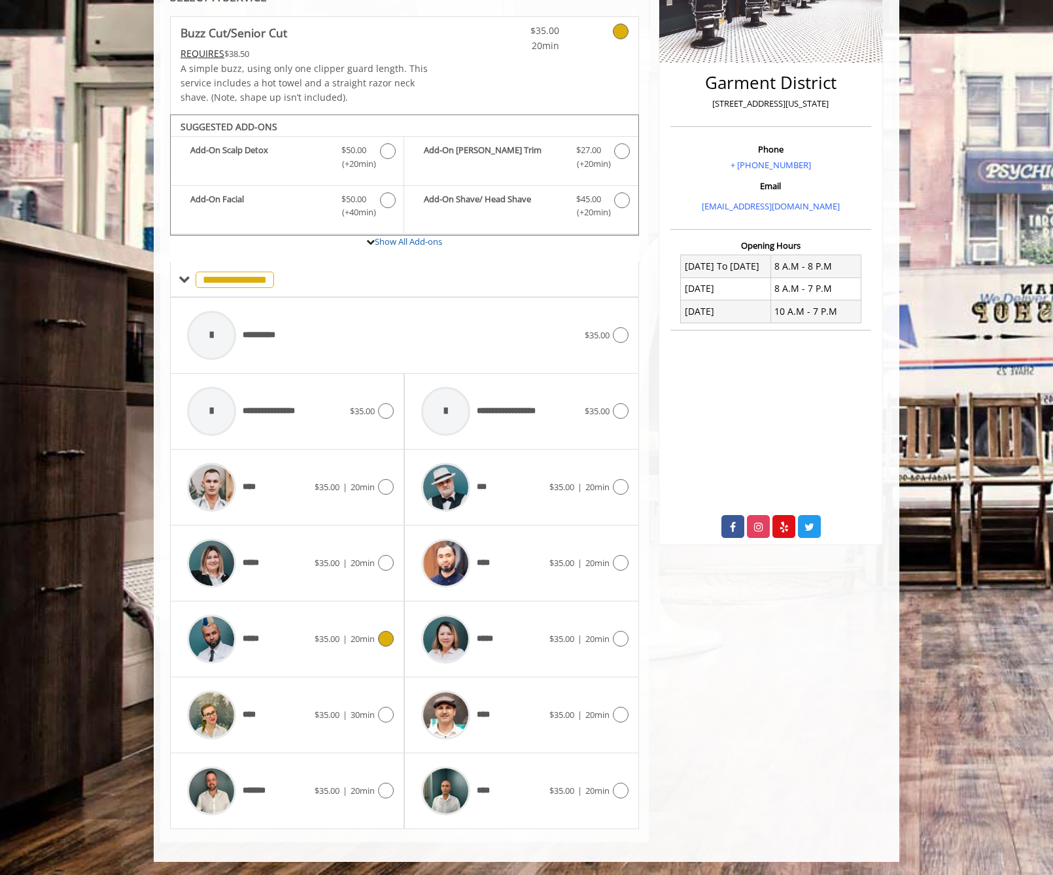
click at [381, 651] on div "***** $35.00 | 20min" at bounding box center [287, 639] width 213 height 62
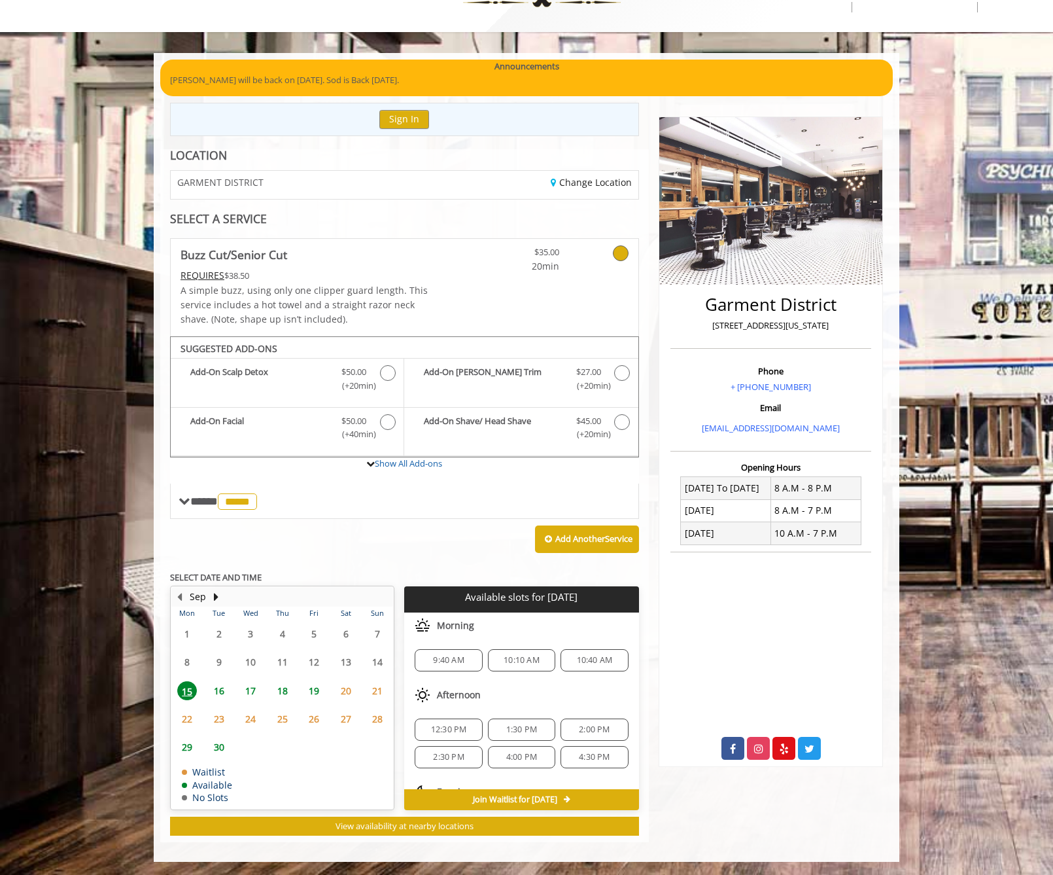
scroll to position [65, 0]
click at [449, 699] on div "2:30 PM" at bounding box center [448, 691] width 67 height 22
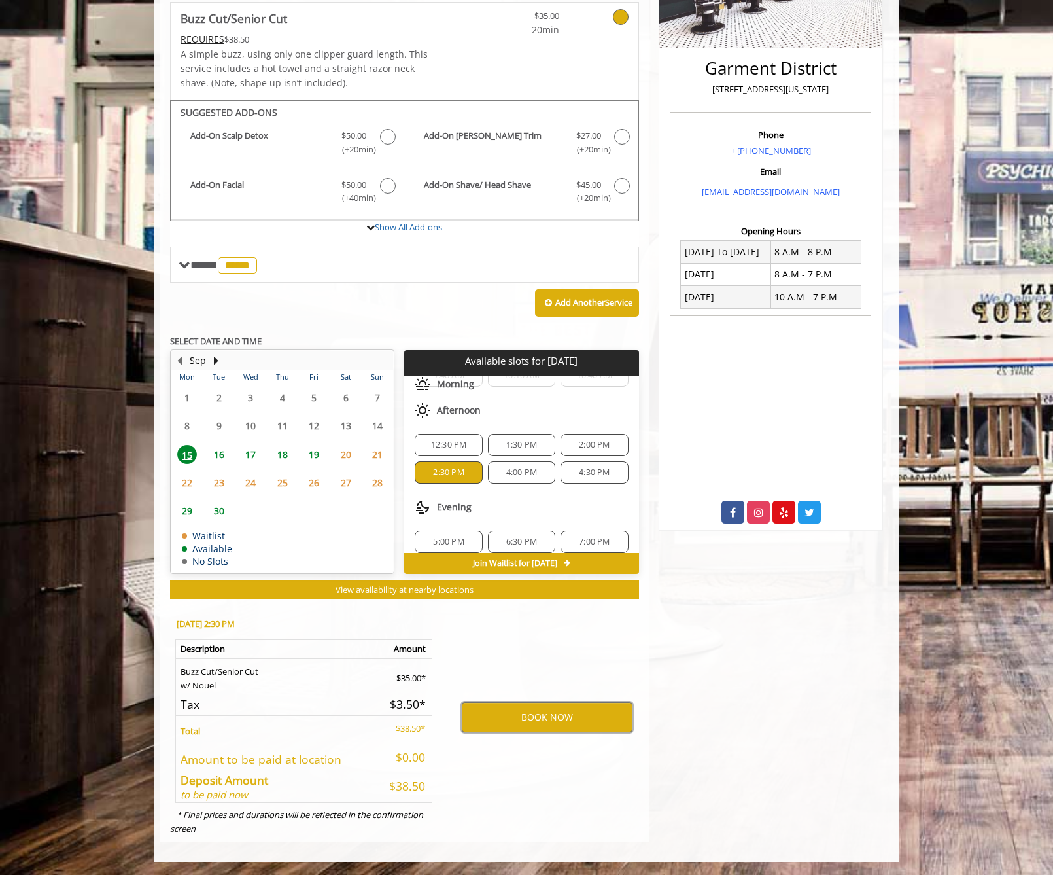
scroll to position [86, 0]
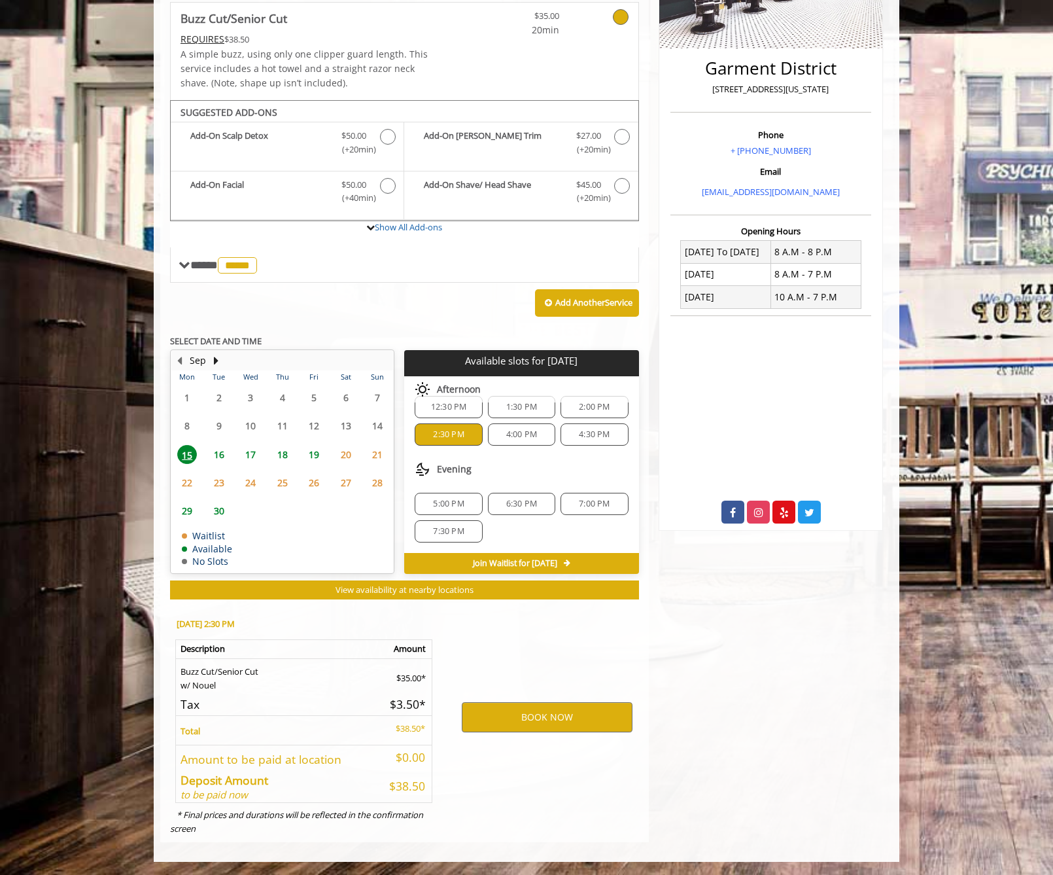
click at [580, 412] on div "2:00 PM" at bounding box center [594, 407] width 67 height 22
click at [449, 434] on span "2:30 PM" at bounding box center [448, 434] width 31 height 10
click at [542, 723] on button "BOOK NOW" at bounding box center [547, 717] width 171 height 30
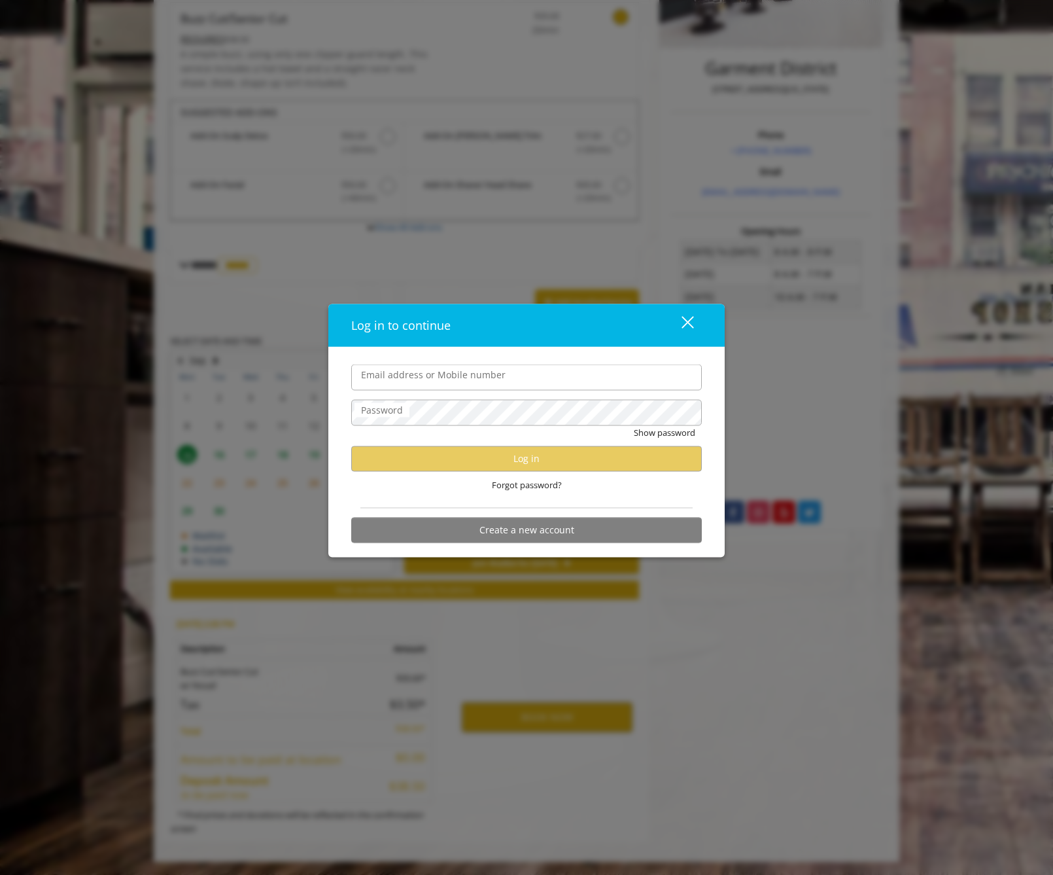
type input "**********"
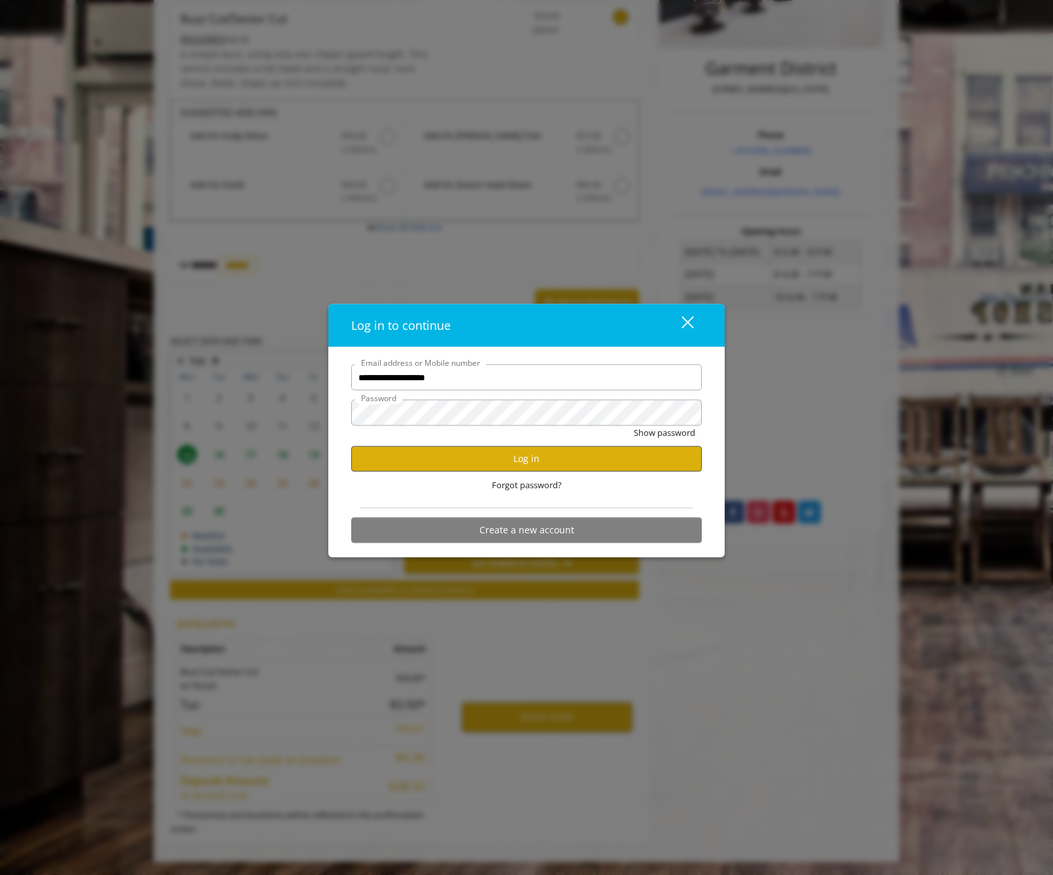
scroll to position [0, 0]
click at [481, 458] on button "Log in" at bounding box center [526, 459] width 351 height 26
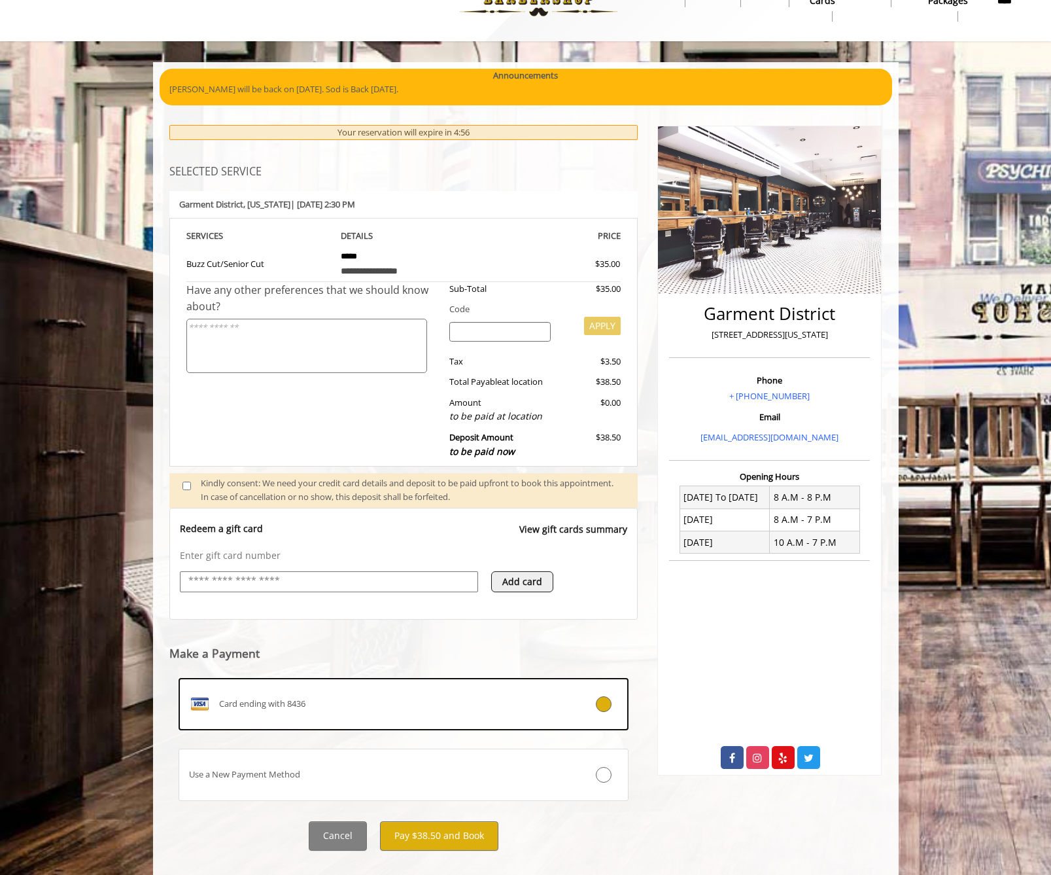
scroll to position [61, 0]
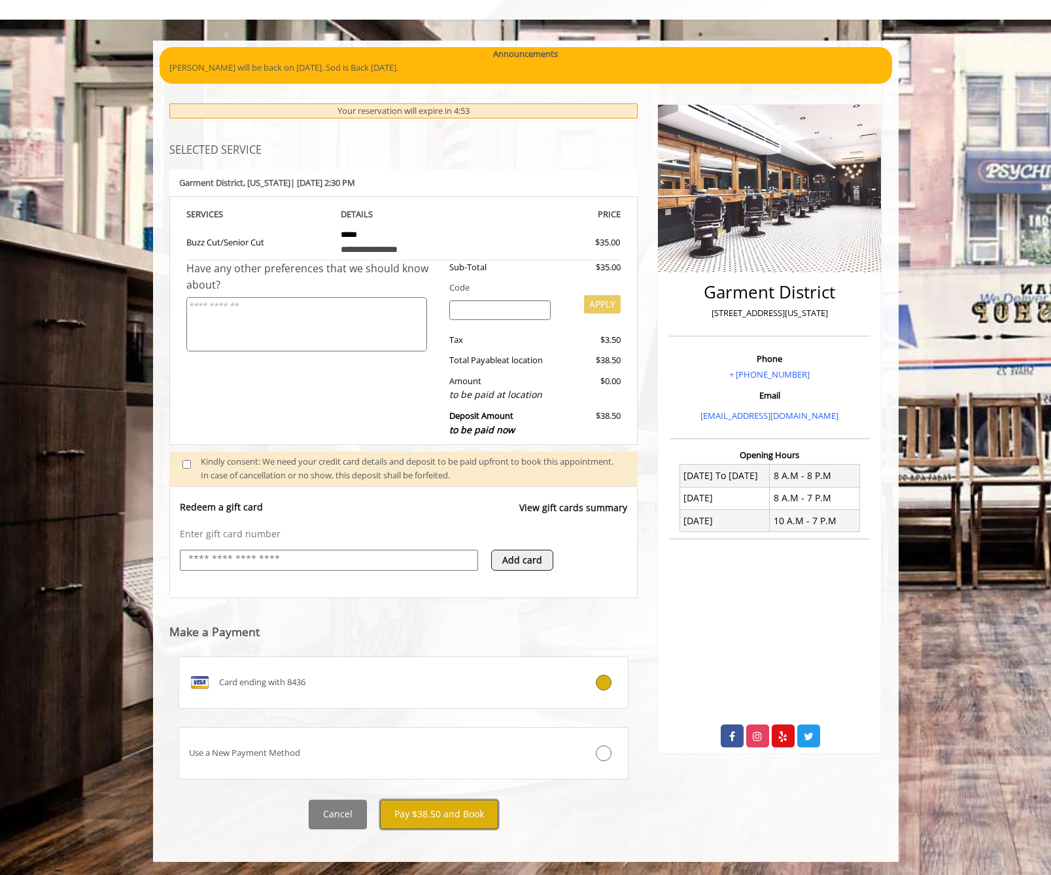
click at [459, 817] on button "Pay $38.50 and Book" at bounding box center [439, 813] width 118 height 29
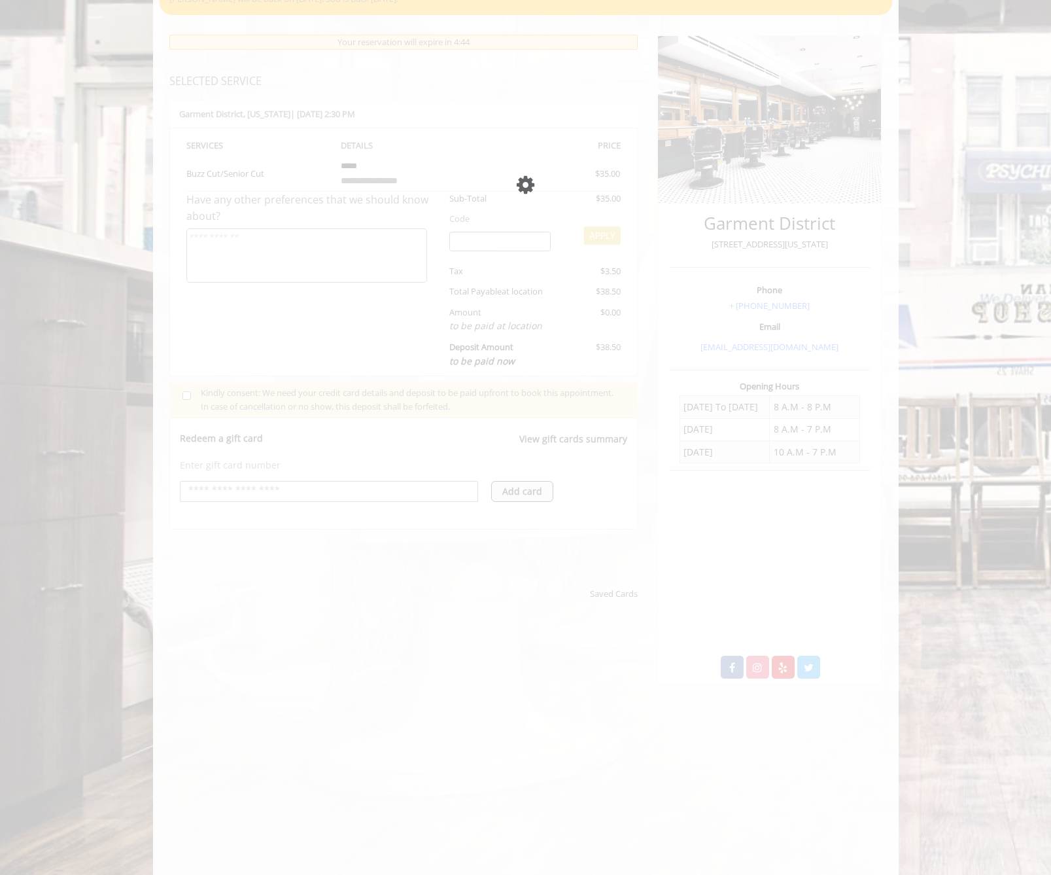
scroll to position [131, 0]
